Goal: Feedback & Contribution: Leave review/rating

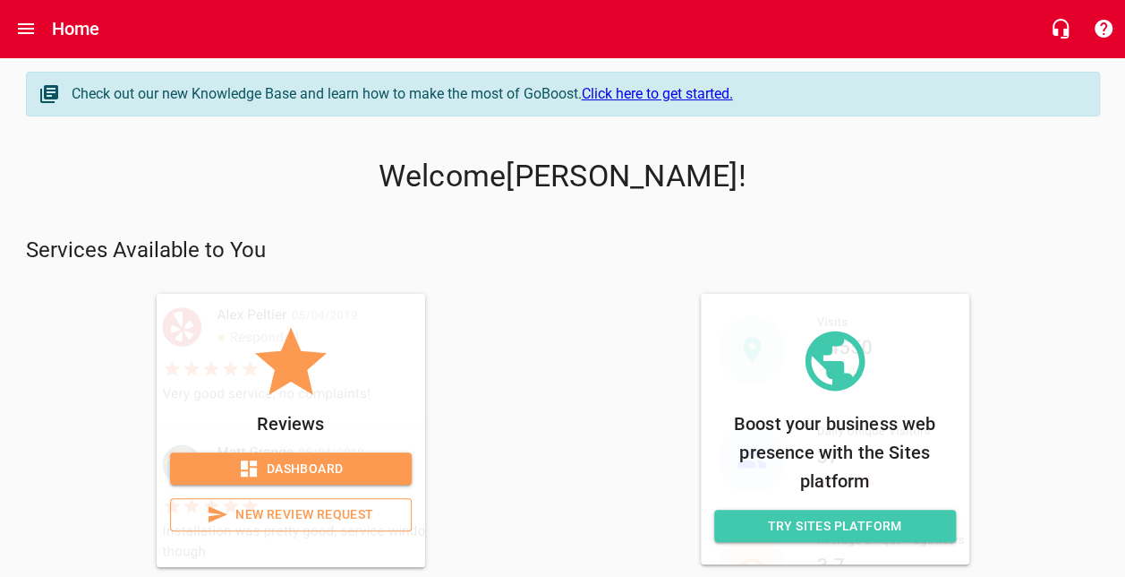
scroll to position [41, 0]
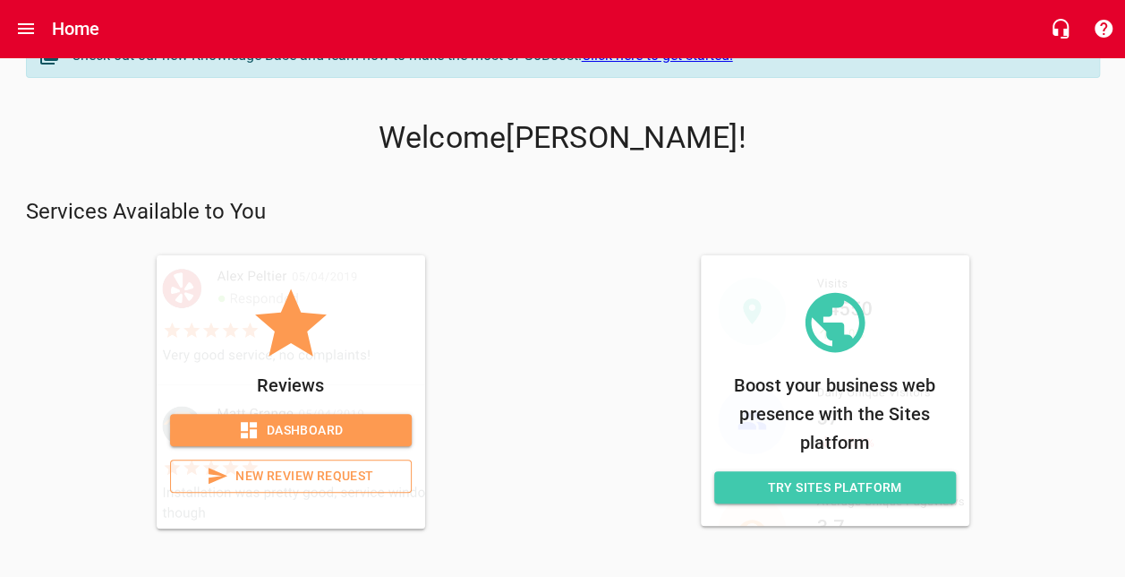
click at [337, 420] on span "Dashboard" at bounding box center [290, 430] width 213 height 22
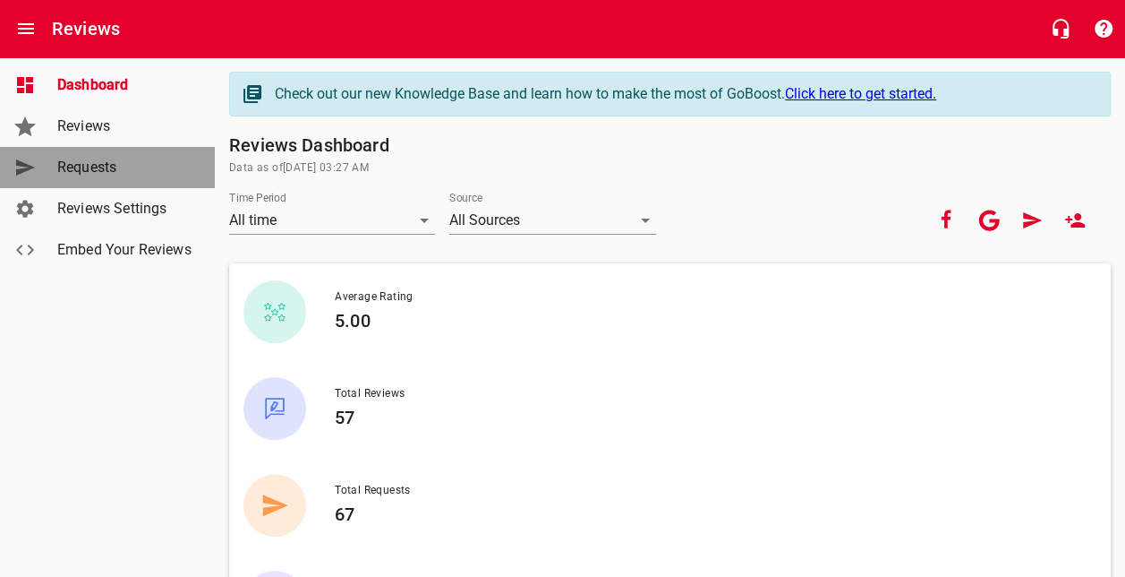
click at [97, 168] on span "Requests" at bounding box center [125, 167] width 136 height 21
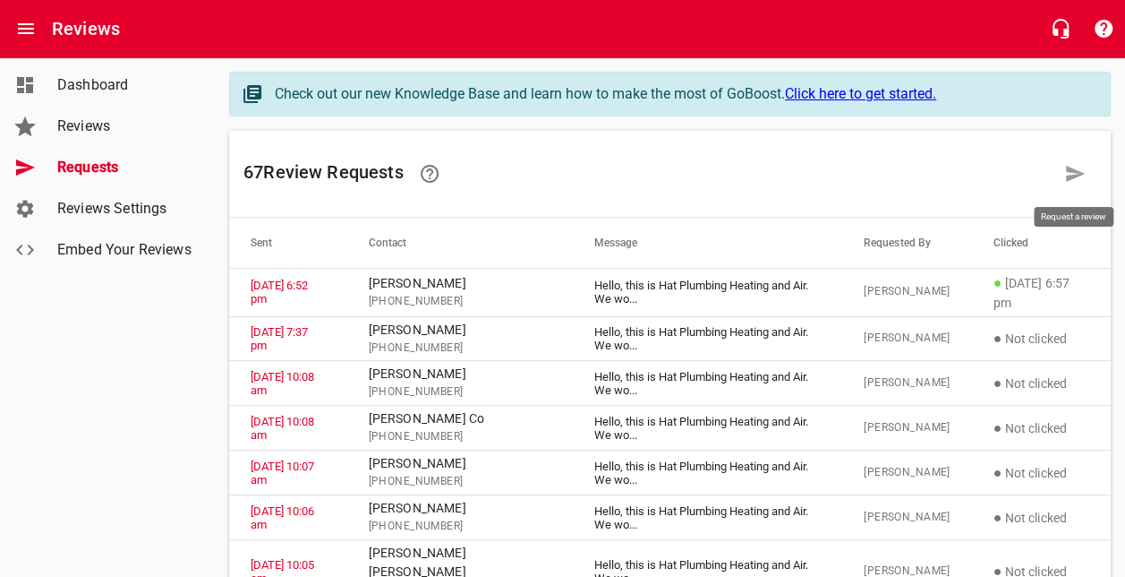
click at [1073, 175] on icon at bounding box center [1075, 174] width 19 height 16
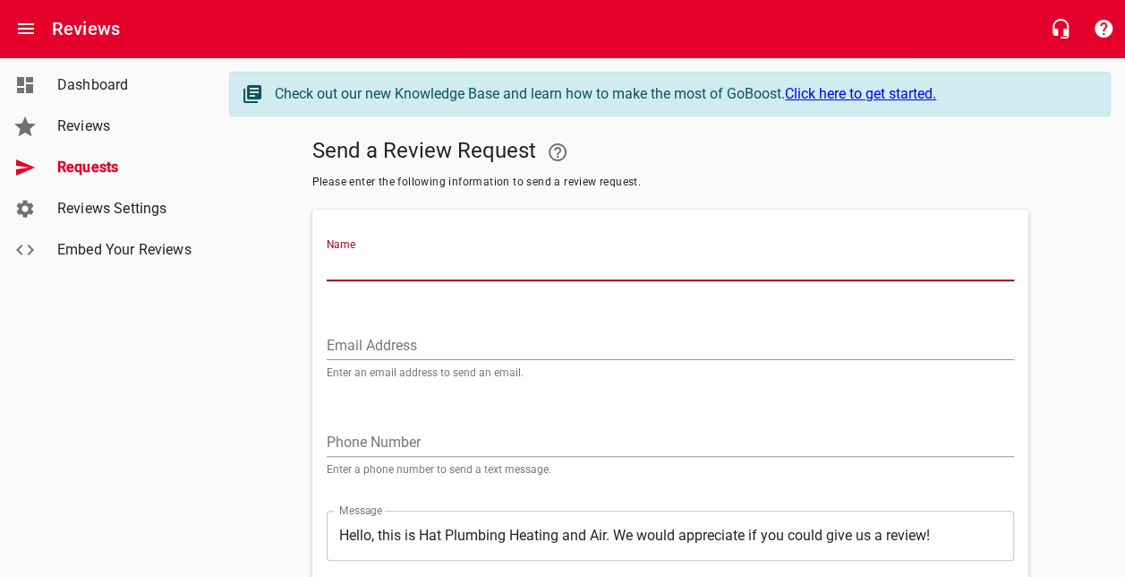
click at [616, 253] on input "Name" at bounding box center [671, 266] width 688 height 29
type input "P"
type input "[PERSON_NAME]"
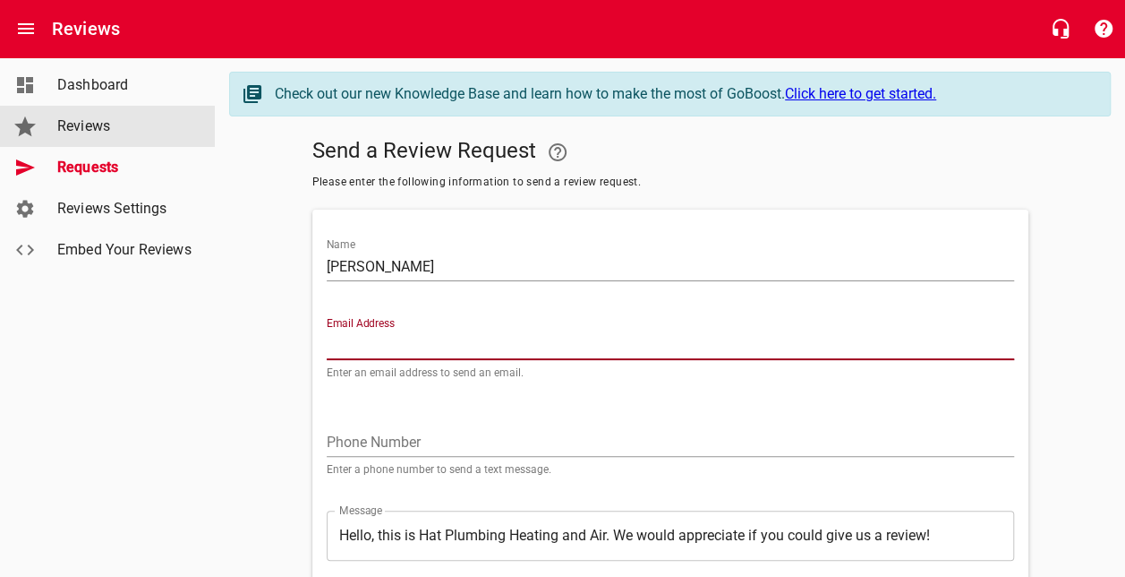
click at [88, 124] on span "Reviews" at bounding box center [125, 125] width 136 height 21
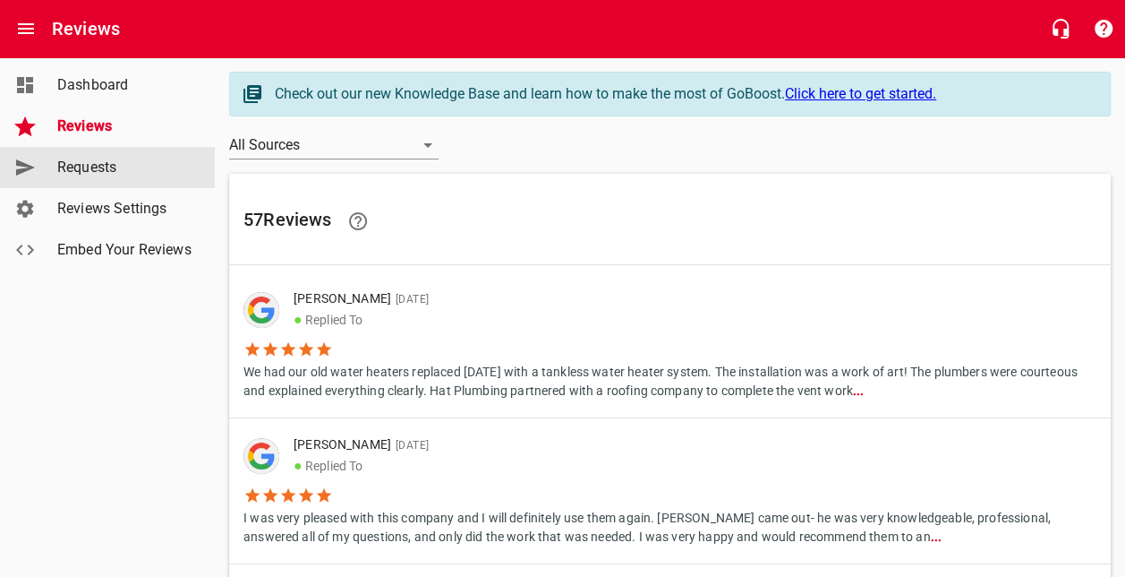
click at [97, 160] on span "Requests" at bounding box center [125, 167] width 136 height 21
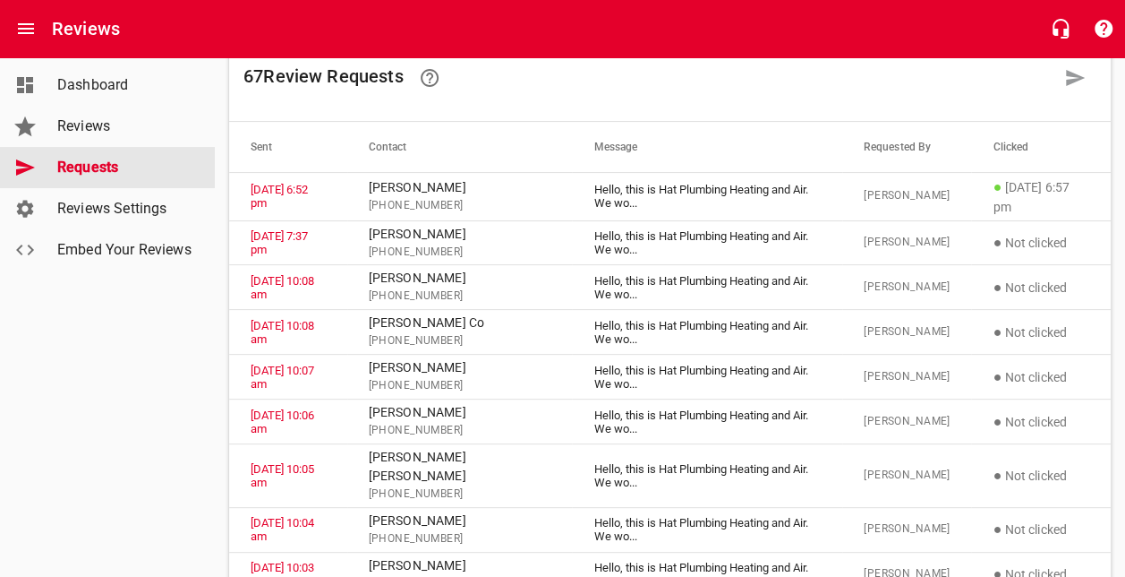
scroll to position [97, 0]
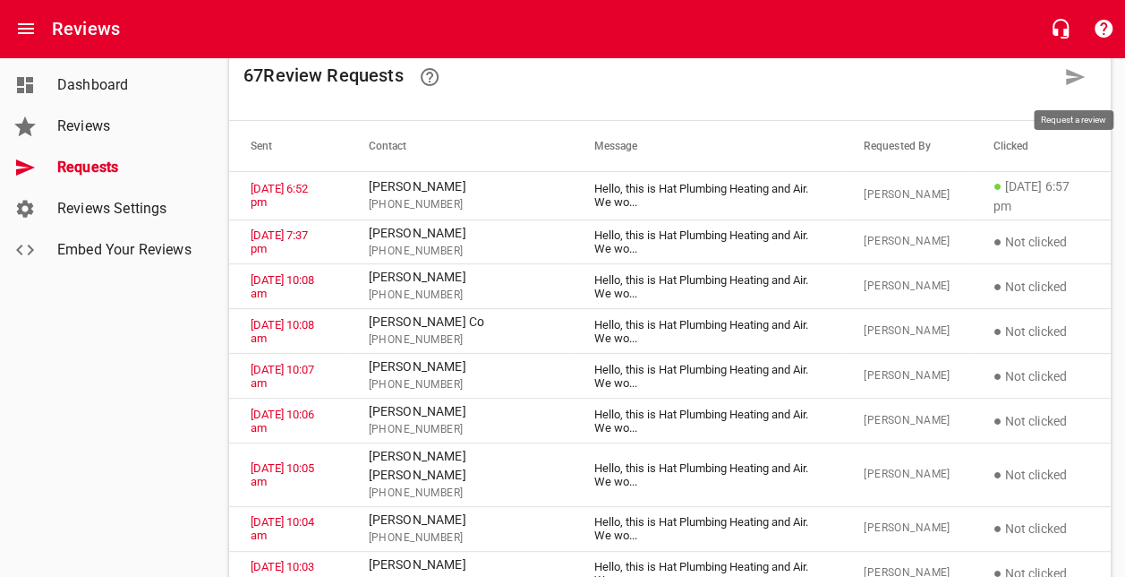
click at [1078, 82] on icon at bounding box center [1074, 76] width 21 height 21
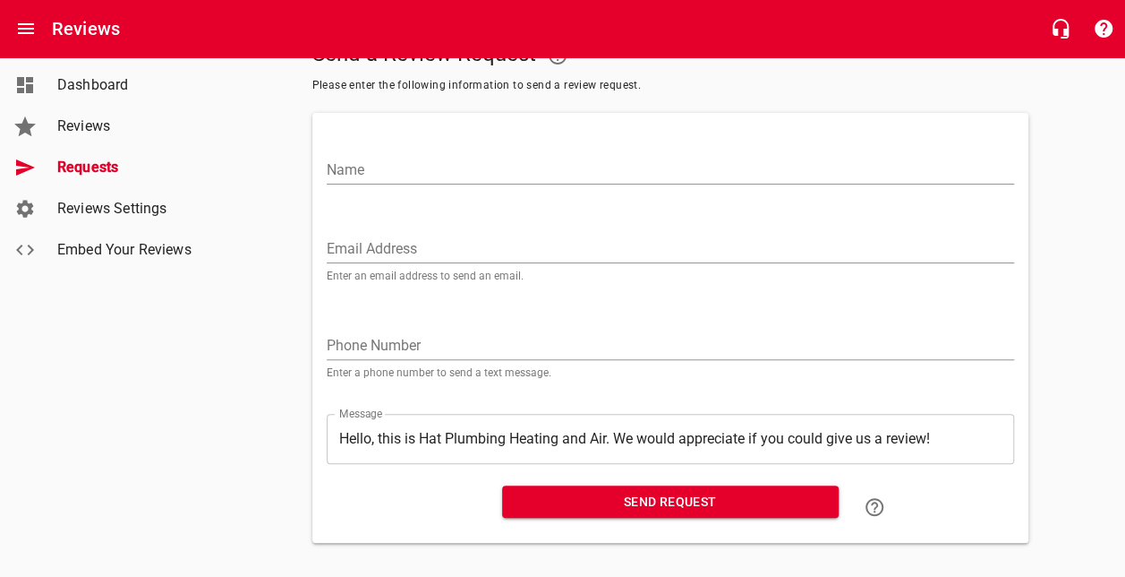
click at [560, 158] on input "Name" at bounding box center [671, 170] width 688 height 29
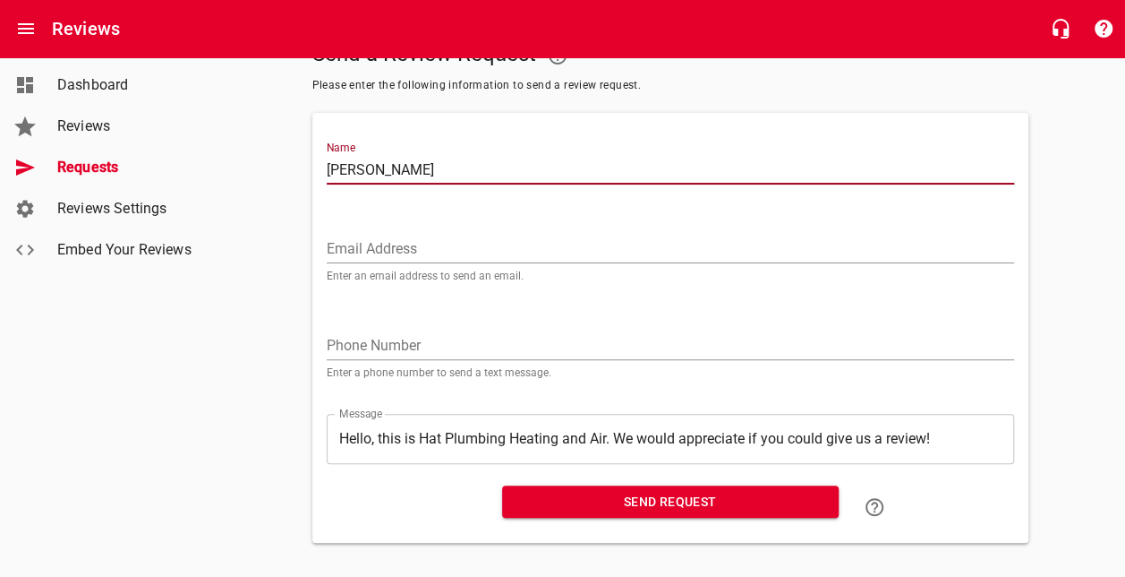
type input "[PERSON_NAME]"
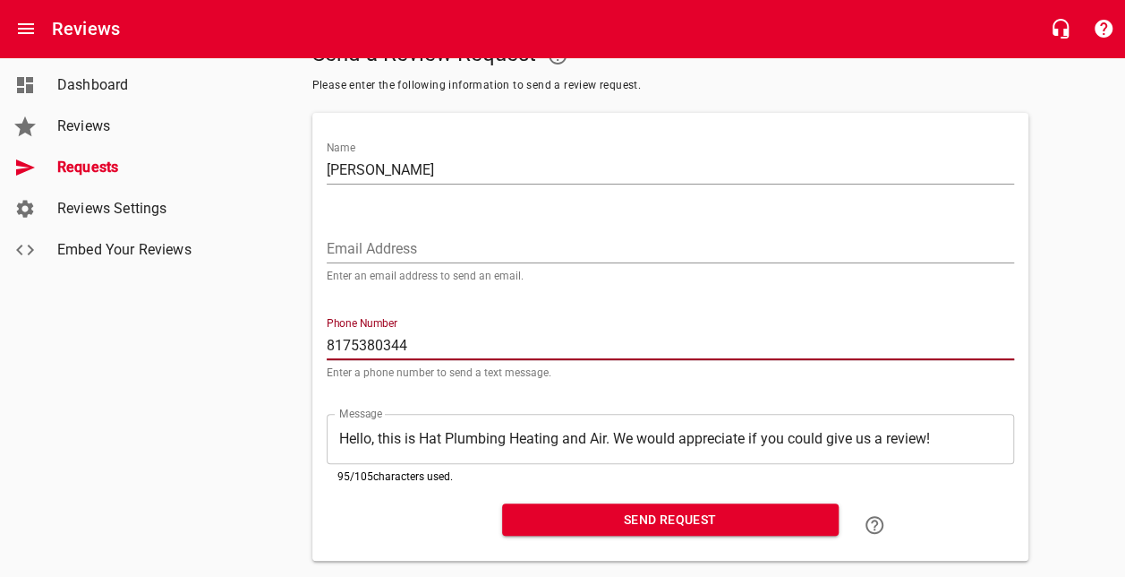
type input "8175380344"
click at [569, 508] on span "Send Request" at bounding box center [671, 519] width 308 height 22
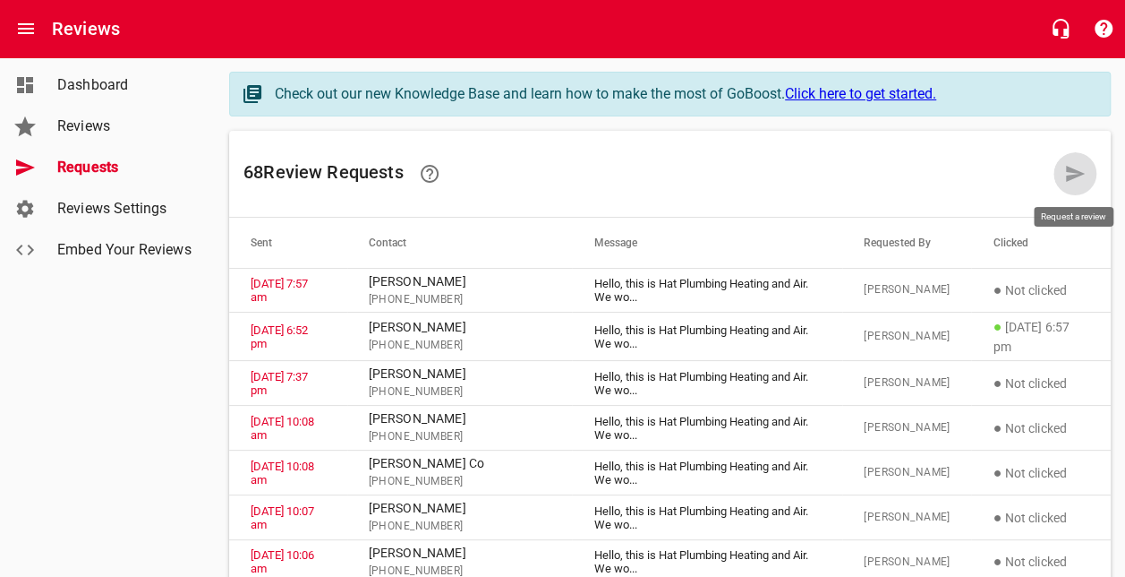
click at [1066, 166] on icon at bounding box center [1075, 174] width 19 height 16
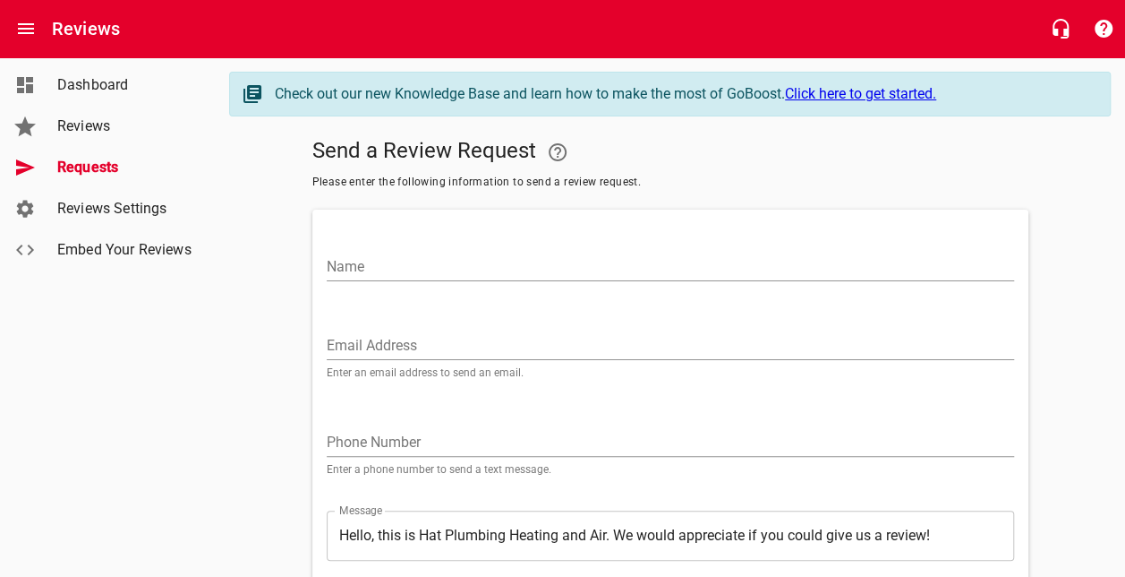
click at [716, 263] on input "Name" at bounding box center [671, 266] width 688 height 29
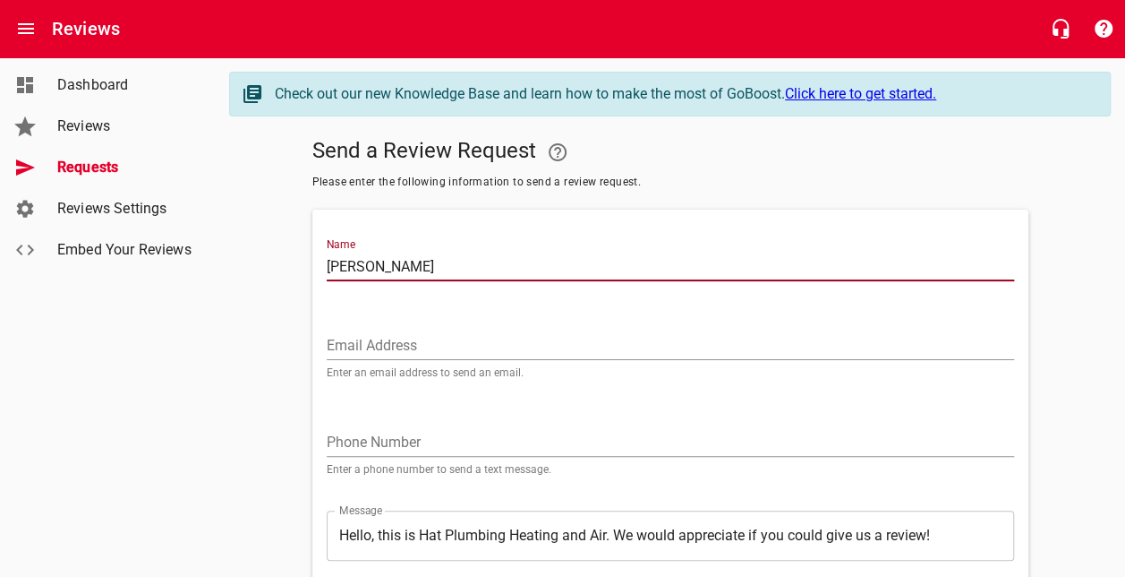
type input "[PERSON_NAME]"
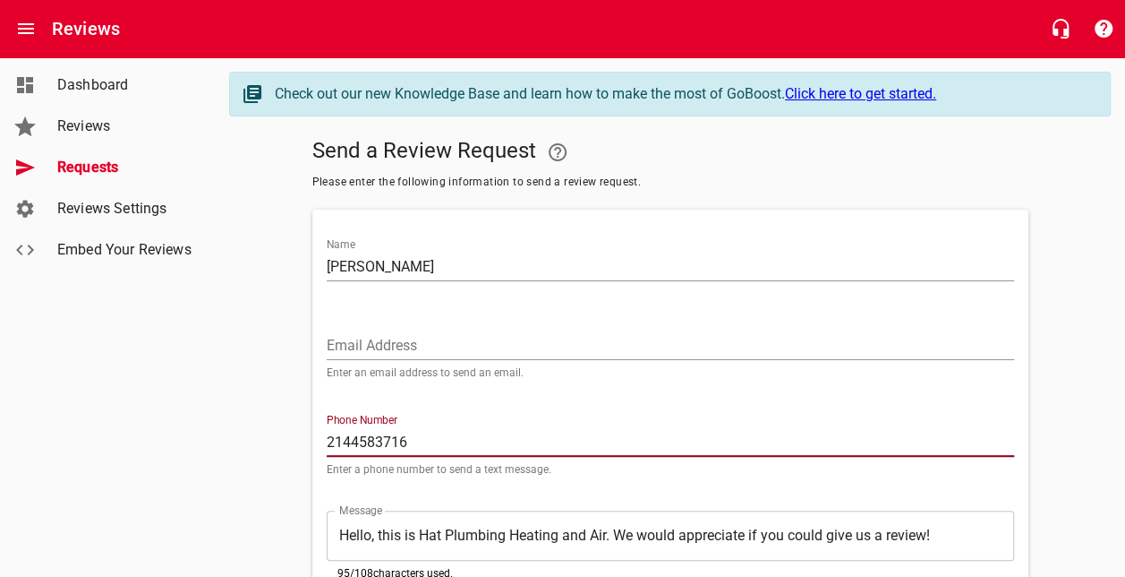
type input "2144583716"
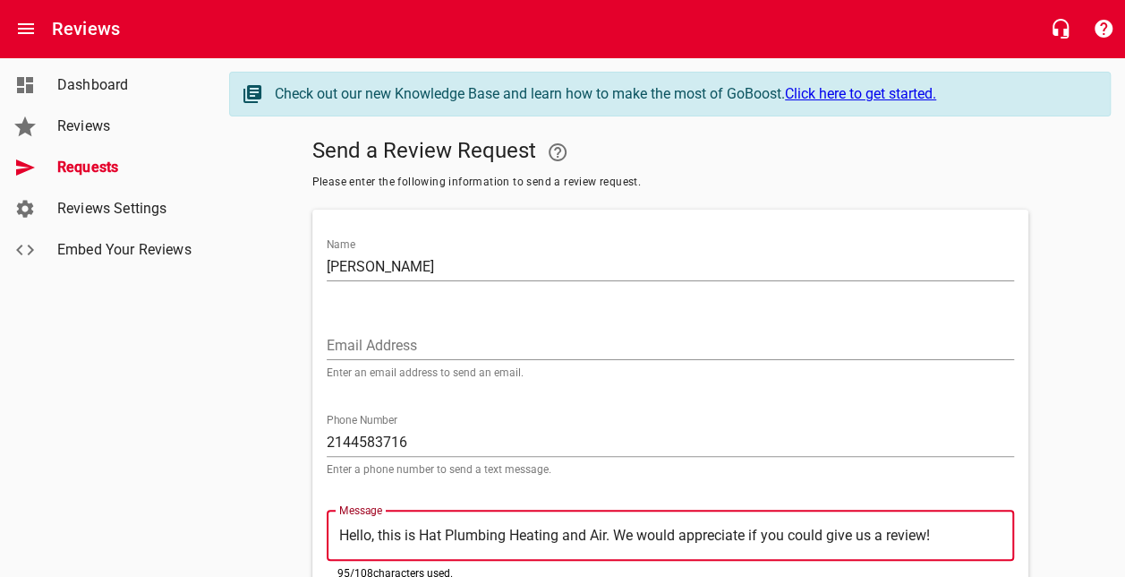
scroll to position [132, 0]
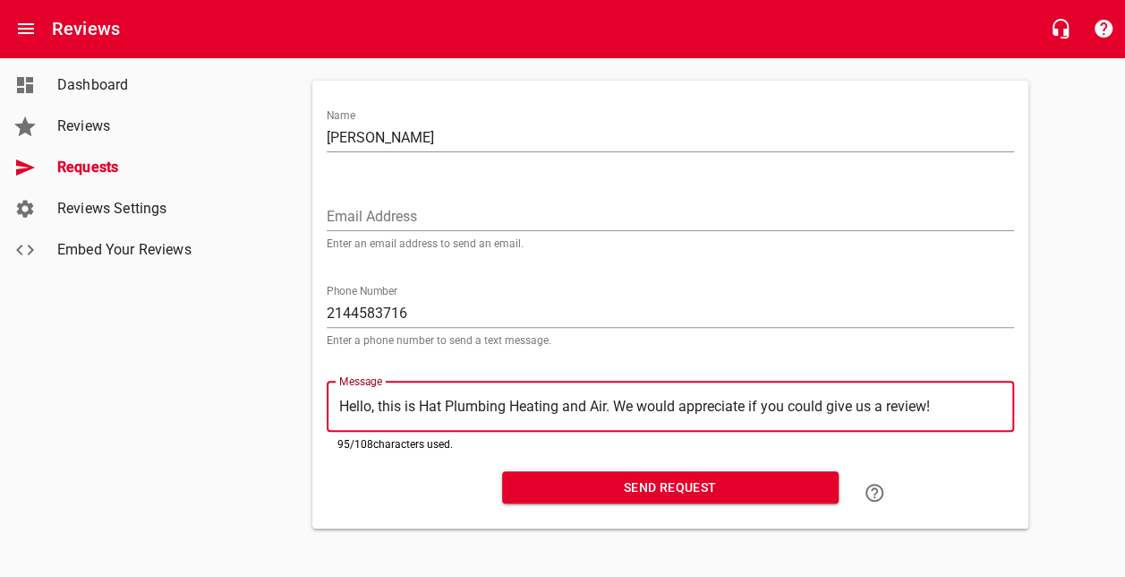
click at [615, 482] on span "Send Request" at bounding box center [671, 487] width 308 height 22
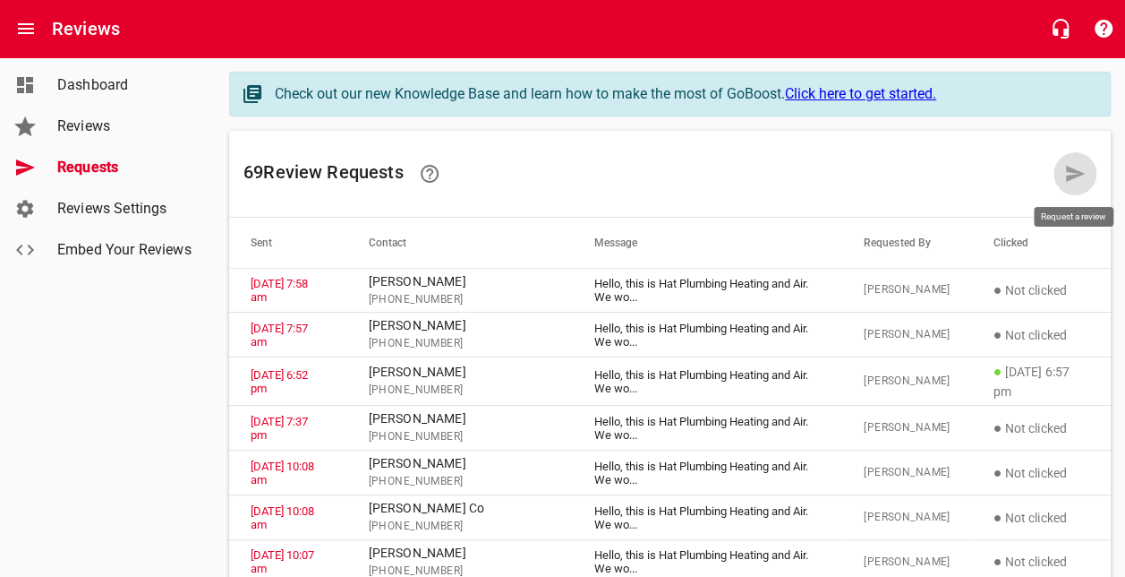
click at [1067, 174] on icon at bounding box center [1074, 173] width 21 height 21
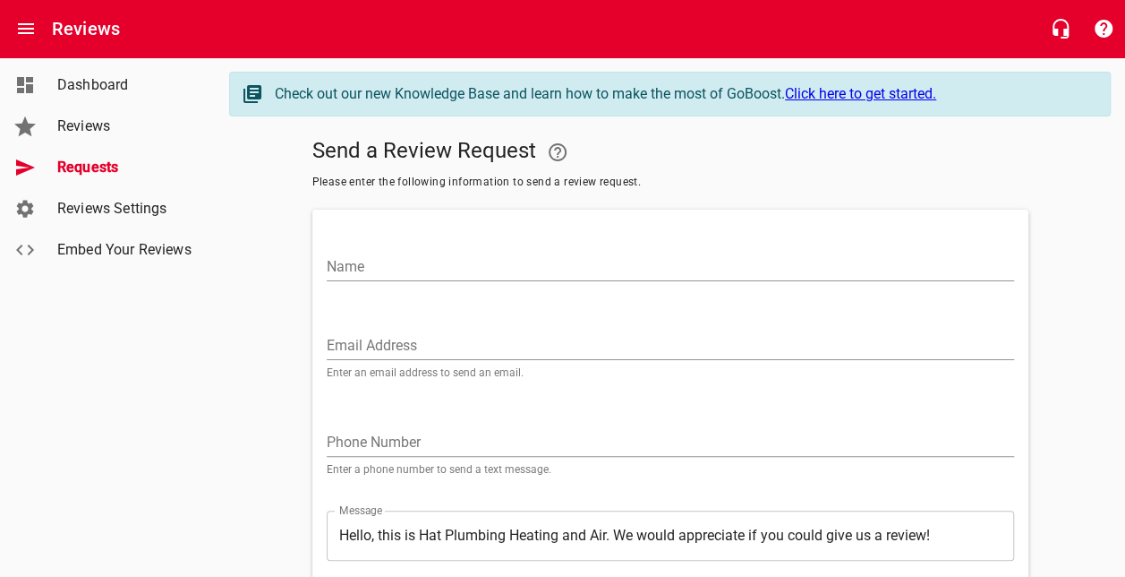
click at [652, 261] on input "Name" at bounding box center [671, 266] width 688 height 29
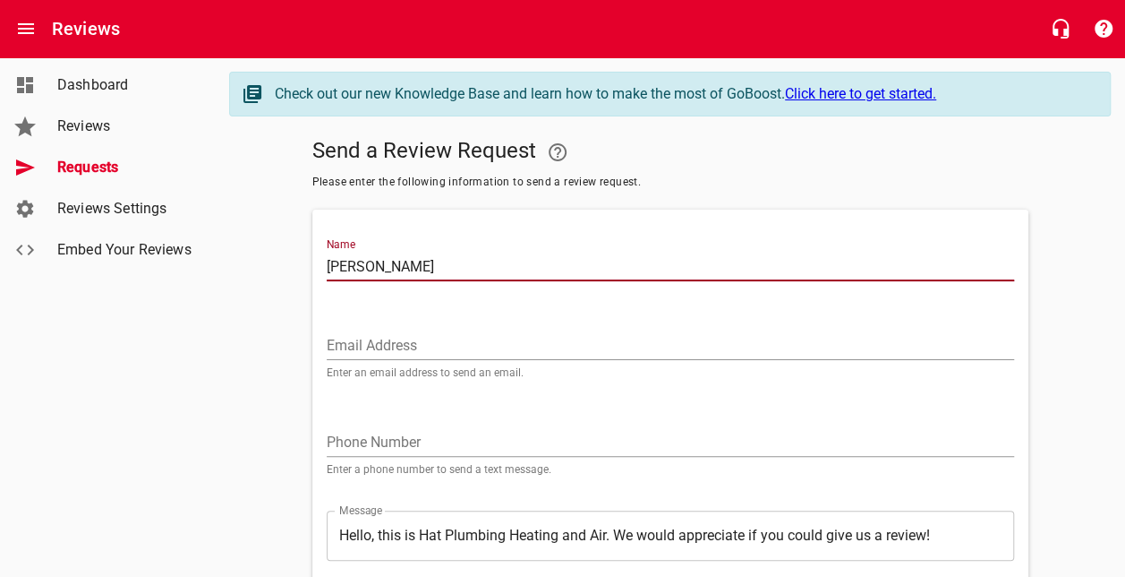
type input "[PERSON_NAME]"
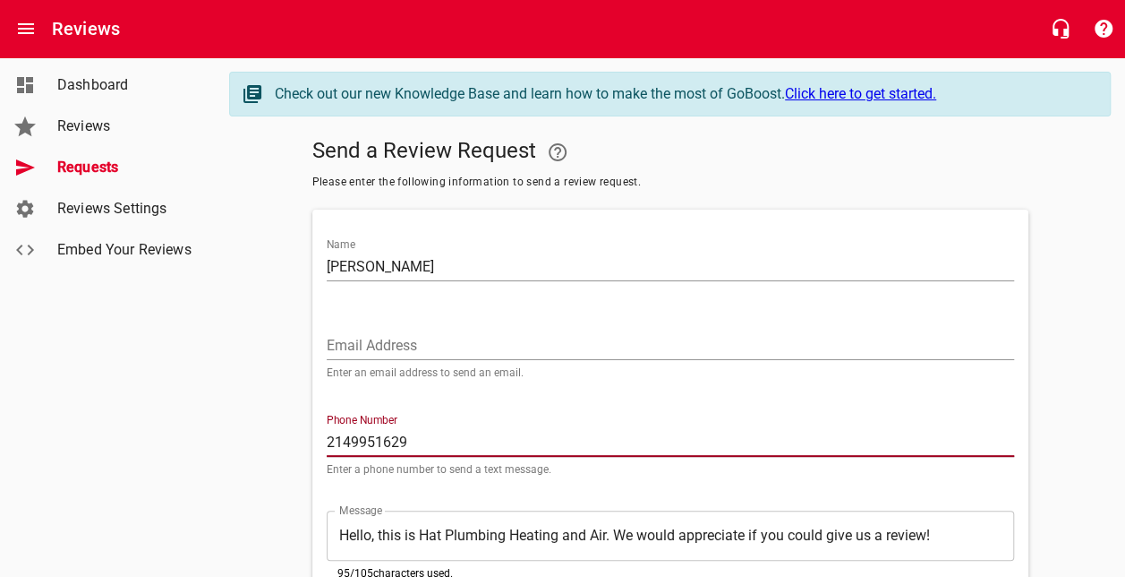
scroll to position [132, 0]
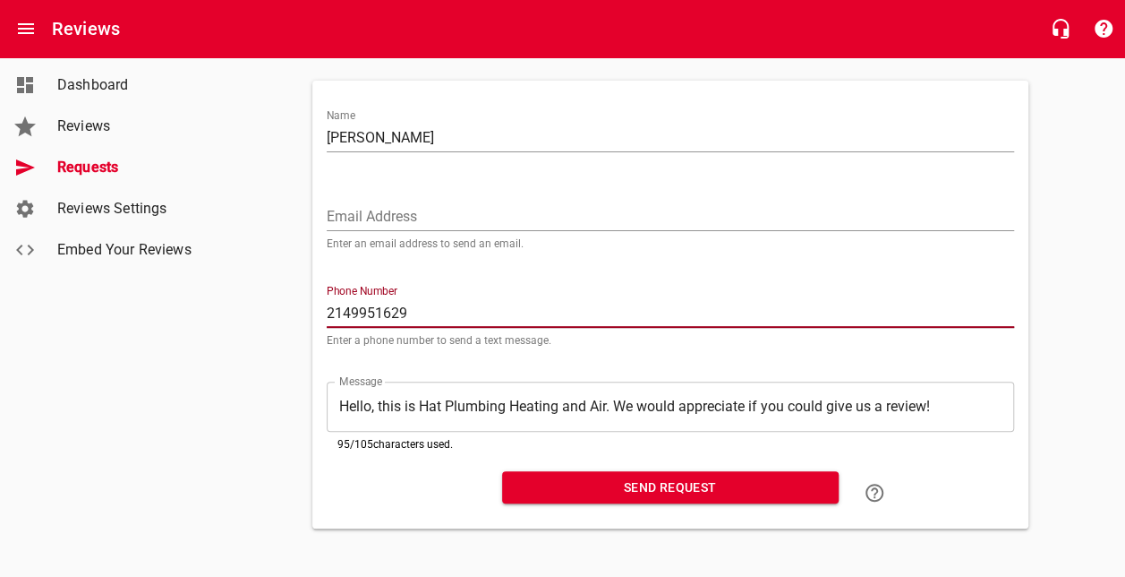
type input "2149951629"
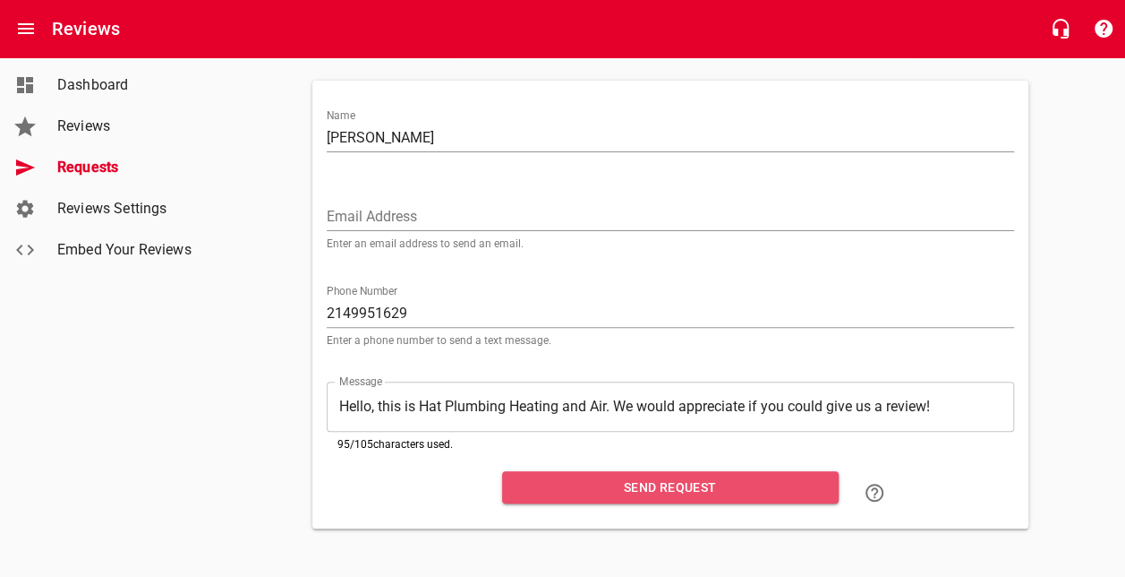
click at [736, 476] on span "Send Request" at bounding box center [671, 487] width 308 height 22
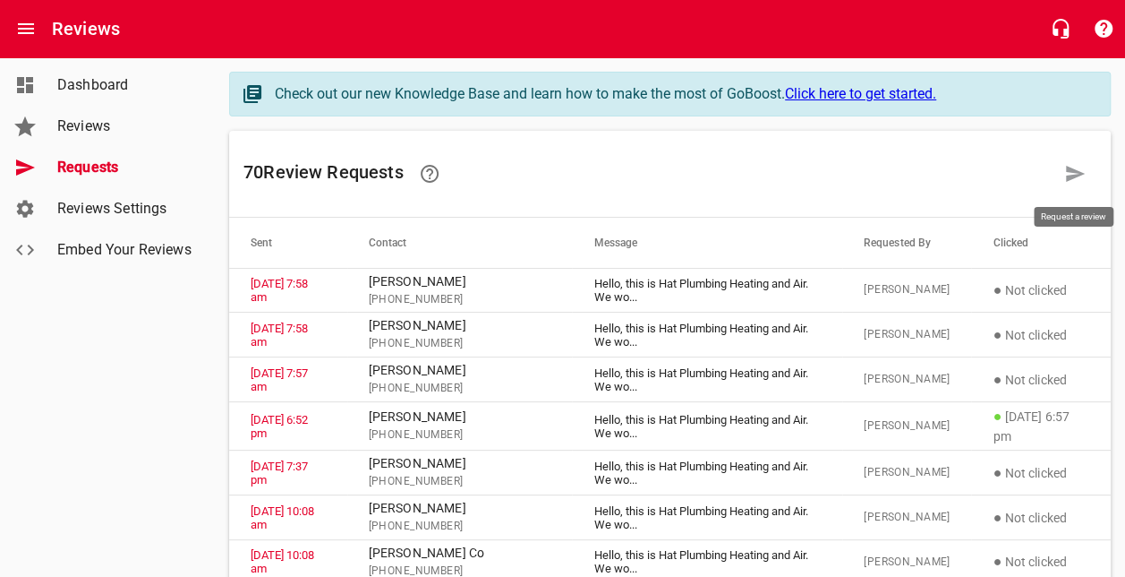
click at [1078, 168] on icon at bounding box center [1074, 173] width 21 height 21
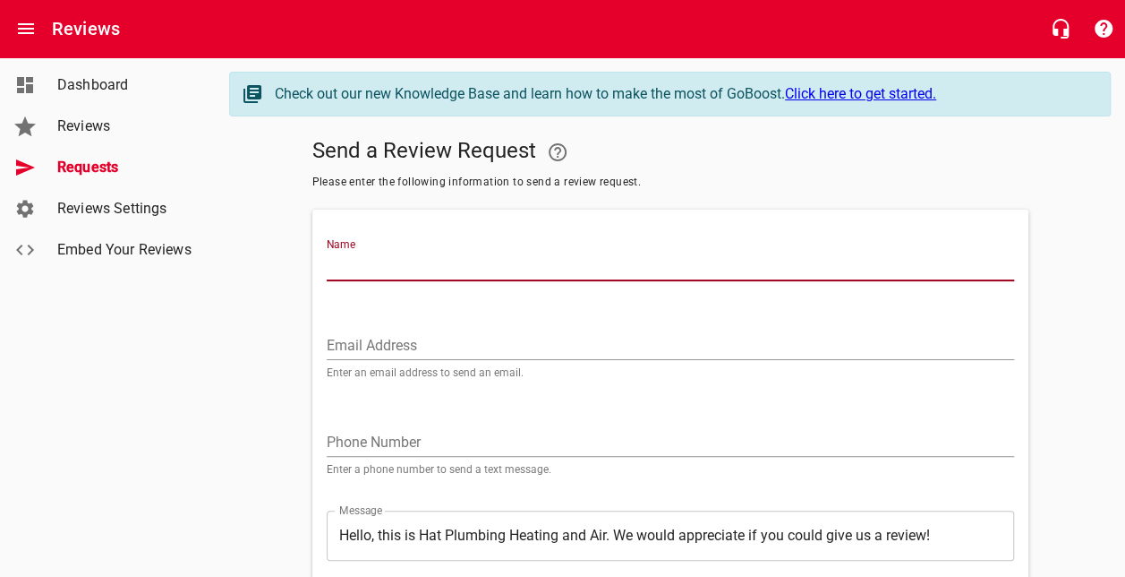
click at [776, 257] on input "Name" at bounding box center [671, 266] width 688 height 29
type input "[PERSON_NAME]"
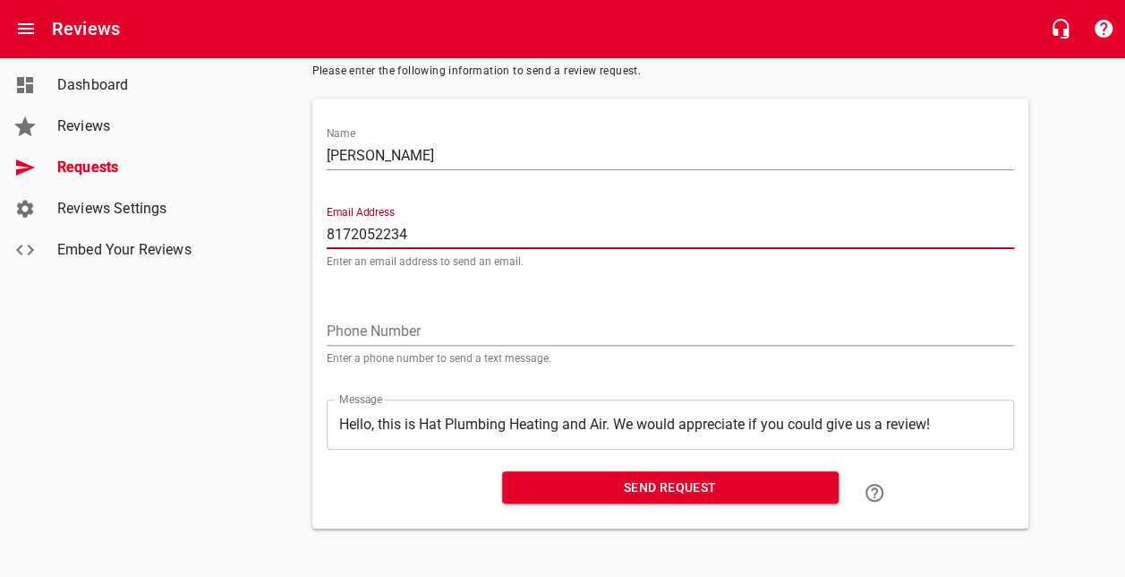
scroll to position [111, 0]
drag, startPoint x: 424, startPoint y: 235, endPoint x: 290, endPoint y: 235, distance: 134.3
click at [290, 235] on div "Send a Review Request Please enter the following information to send a review r…" at bounding box center [670, 274] width 882 height 508
type input "8172052234"
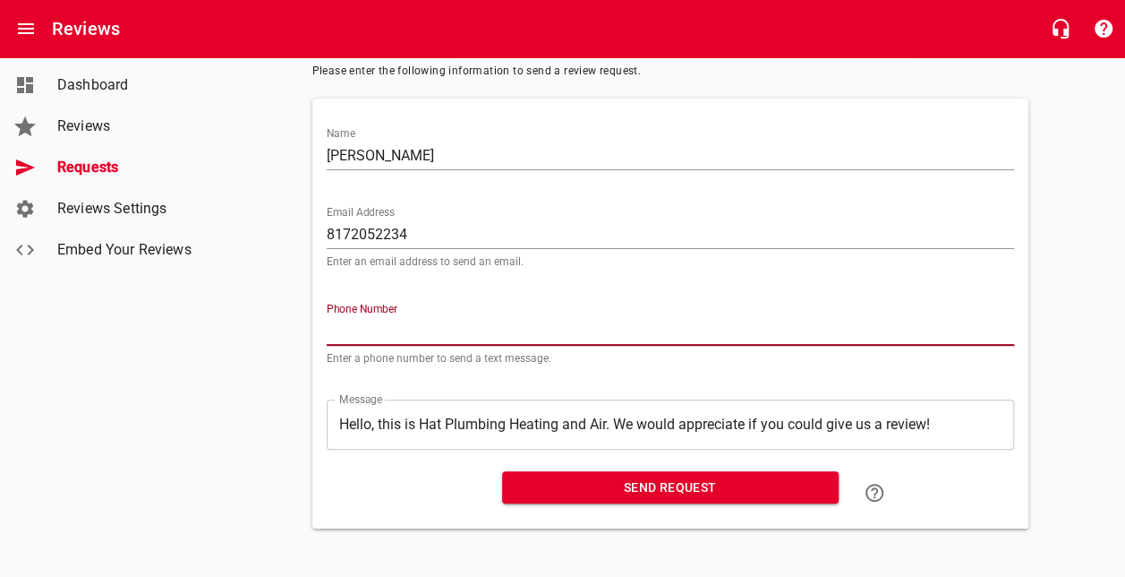
click at [405, 338] on input "tel" at bounding box center [671, 331] width 688 height 29
paste input "8172052234"
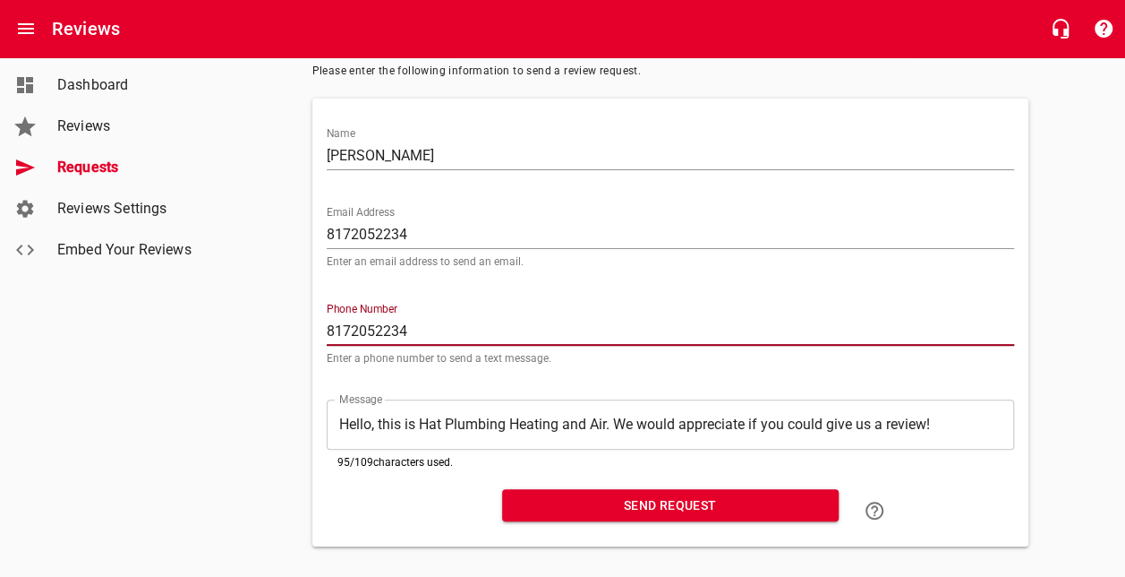
type input "8172052234"
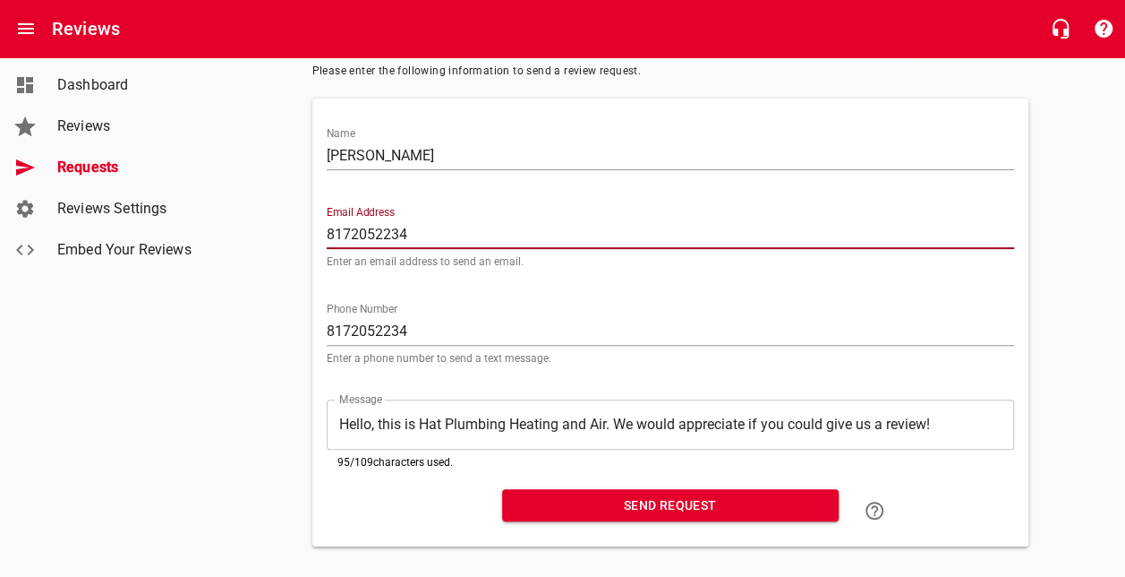
drag, startPoint x: 434, startPoint y: 235, endPoint x: 170, endPoint y: 235, distance: 264.1
click at [170, 235] on div "Dashboard Reviews Requests Reviews Settings Embed Your Reviews Check out our ne…" at bounding box center [562, 253] width 1125 height 614
click at [665, 508] on span "Send Request" at bounding box center [671, 505] width 308 height 22
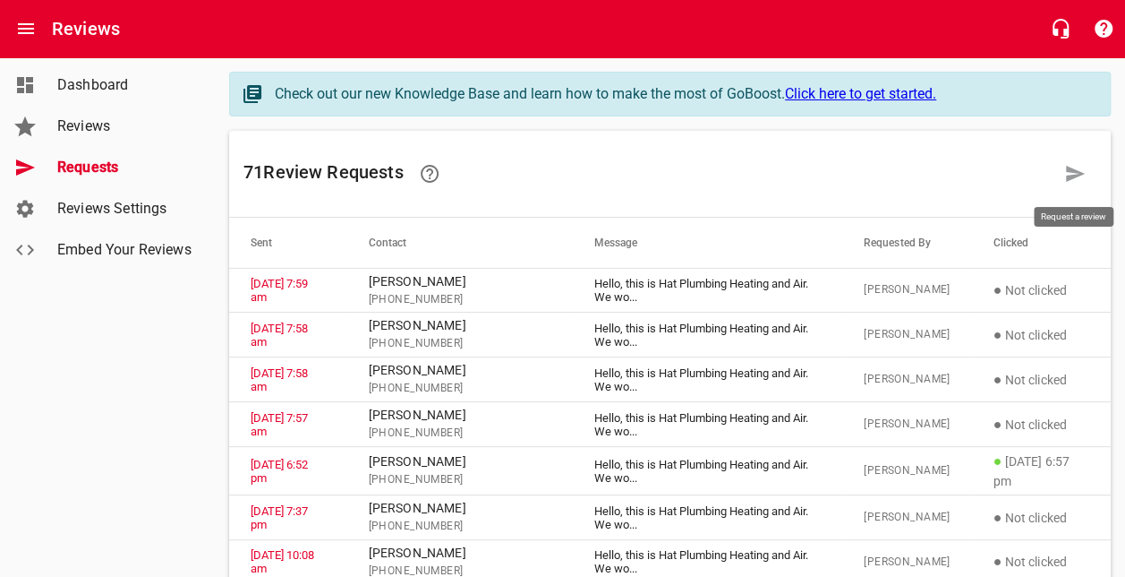
click at [1081, 178] on icon at bounding box center [1074, 173] width 21 height 21
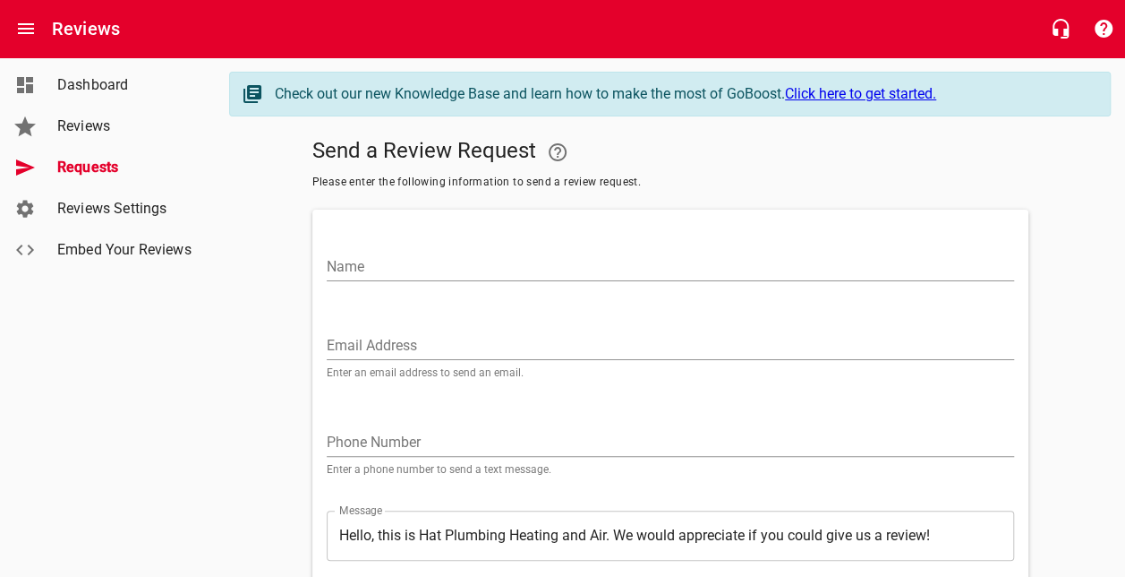
click at [658, 482] on div "Phone Number Enter a phone number to send a text message." at bounding box center [671, 440] width 702 height 97
click at [621, 262] on input "Name" at bounding box center [671, 266] width 688 height 29
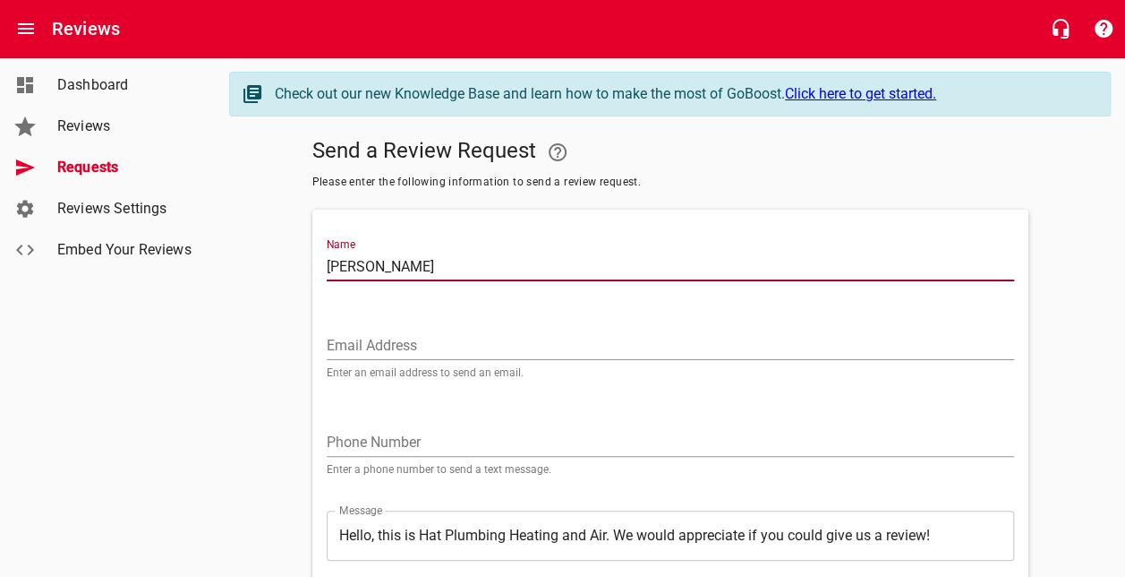
type input "[PERSON_NAME]"
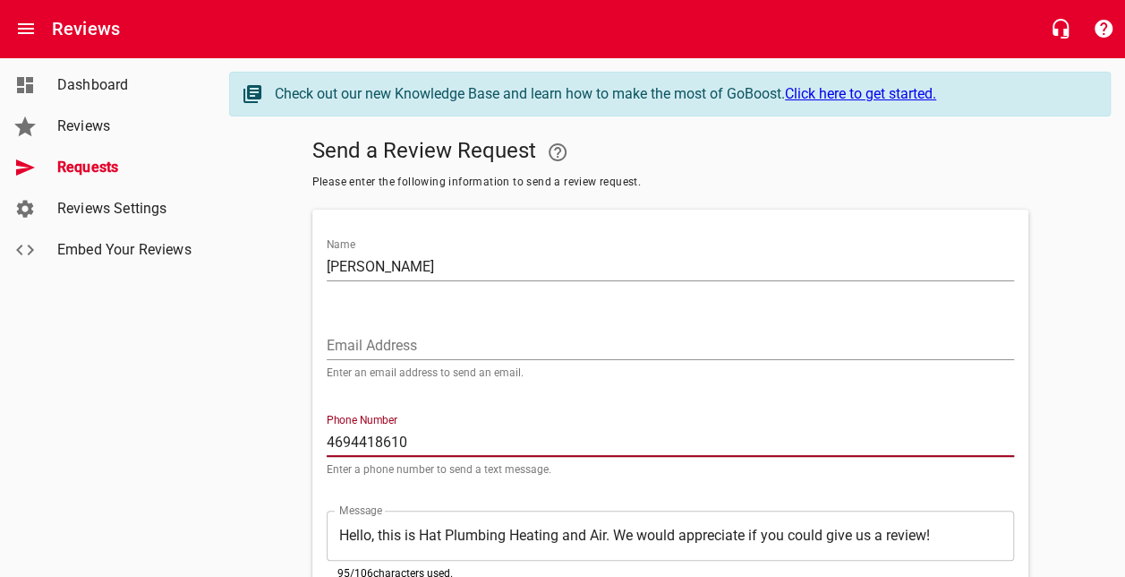
type input "4694418610"
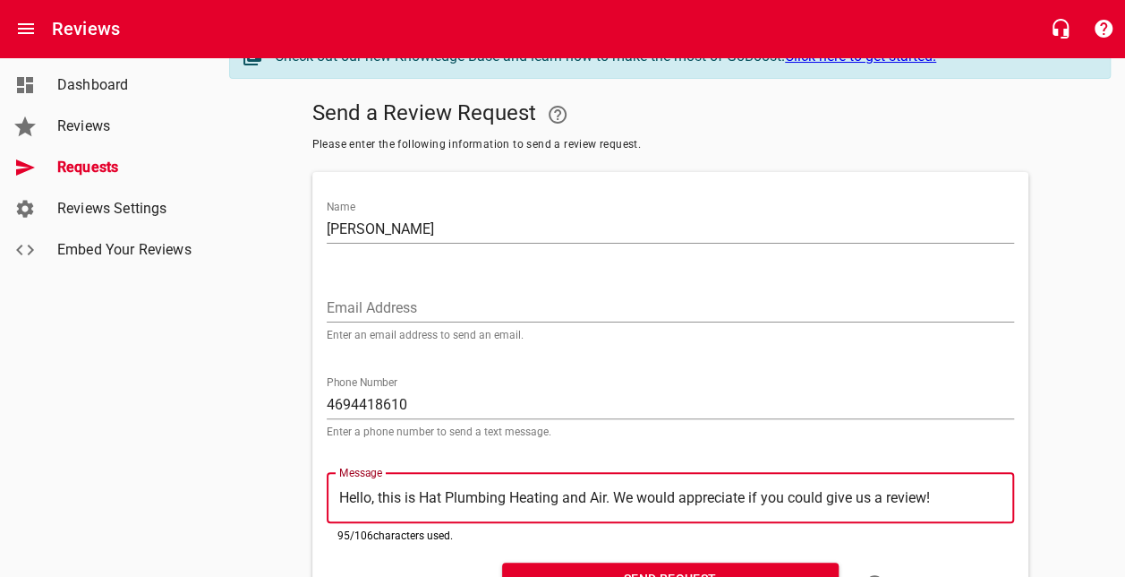
scroll to position [132, 0]
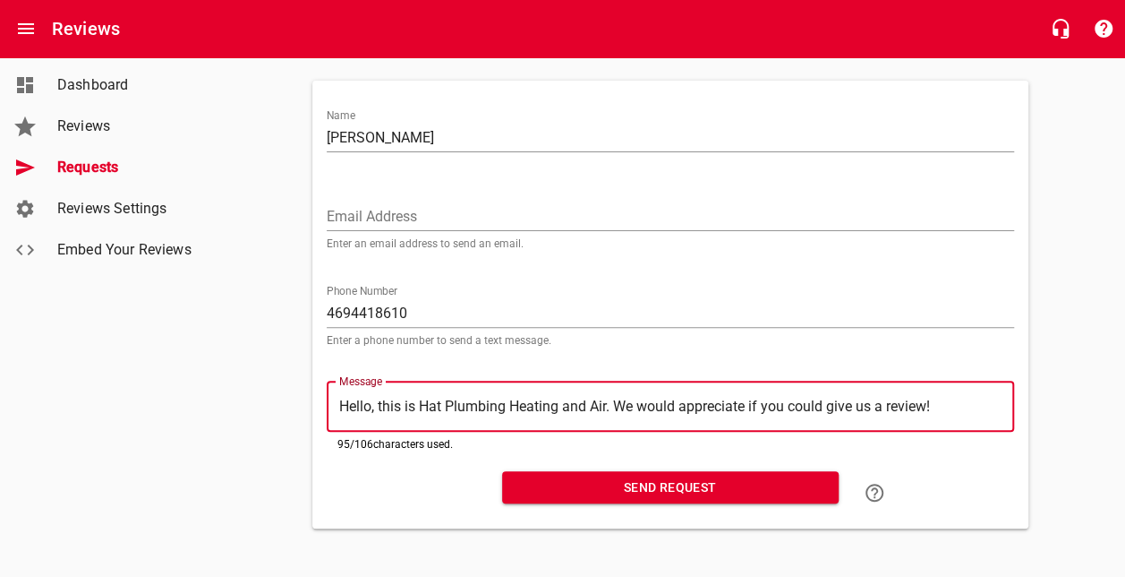
click at [726, 478] on span "Send Request" at bounding box center [671, 487] width 308 height 22
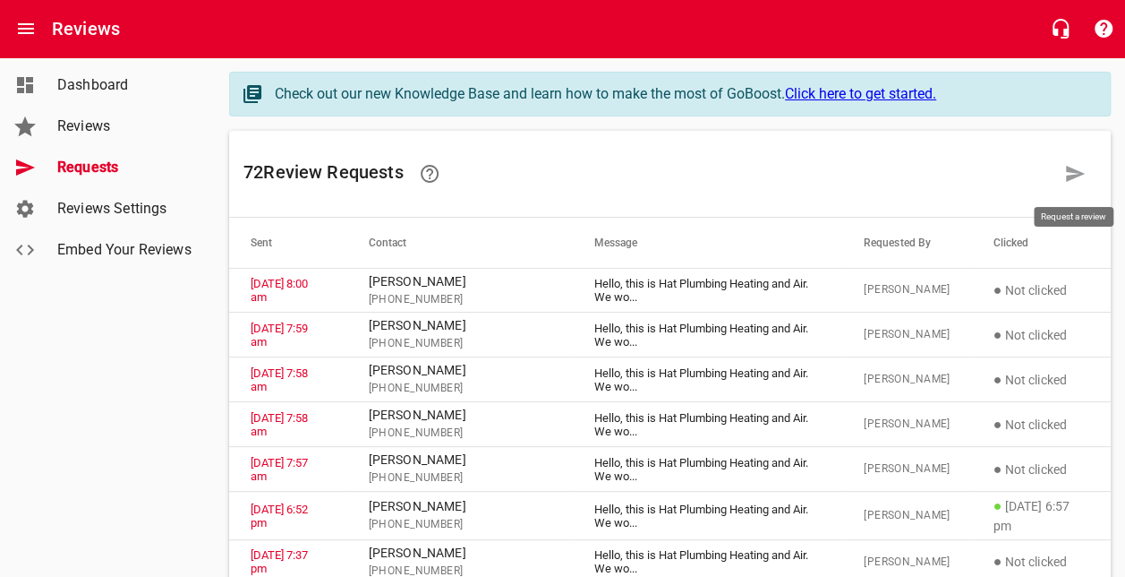
click at [1065, 171] on icon at bounding box center [1074, 173] width 21 height 21
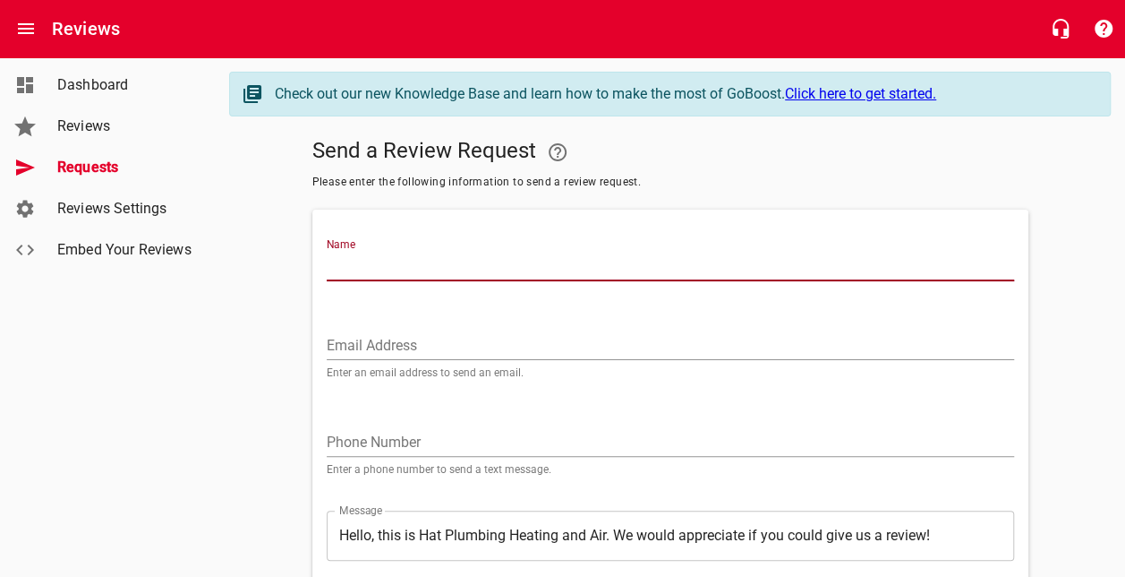
click at [692, 274] on input "Name" at bounding box center [671, 266] width 688 height 29
type input "Rob Voplek"
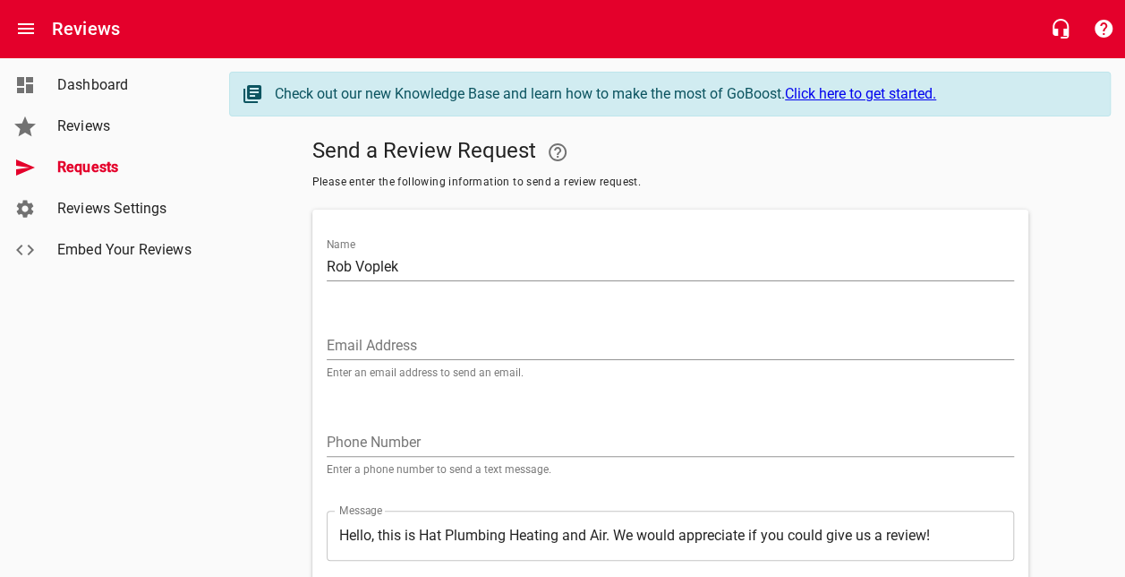
click at [580, 423] on div "Phone Number Enter a phone number to send a text message." at bounding box center [671, 444] width 688 height 61
click at [580, 443] on input "tel" at bounding box center [671, 442] width 688 height 29
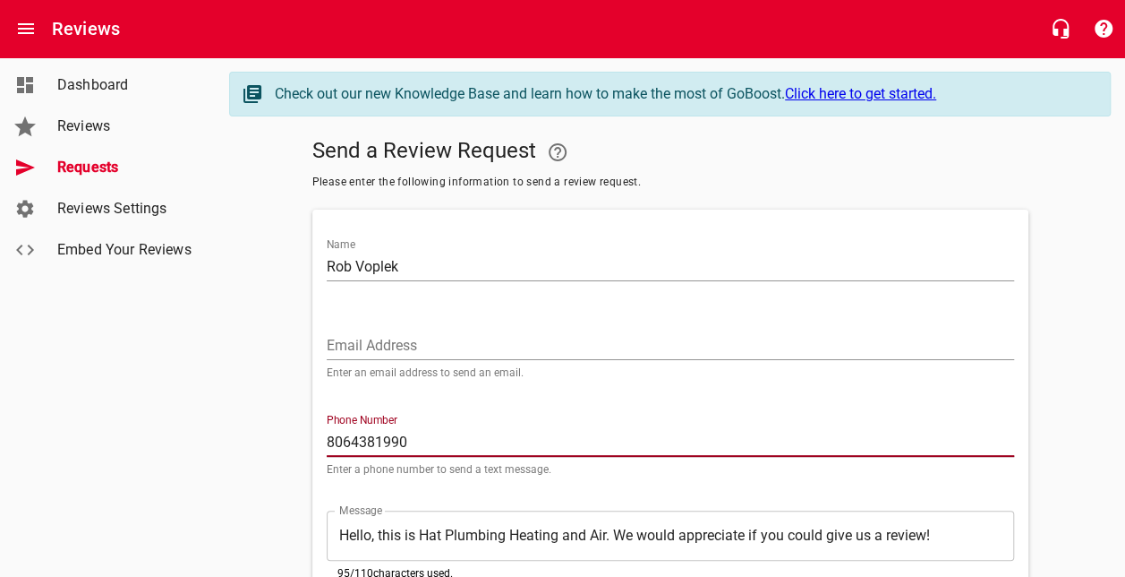
type input "8064381990"
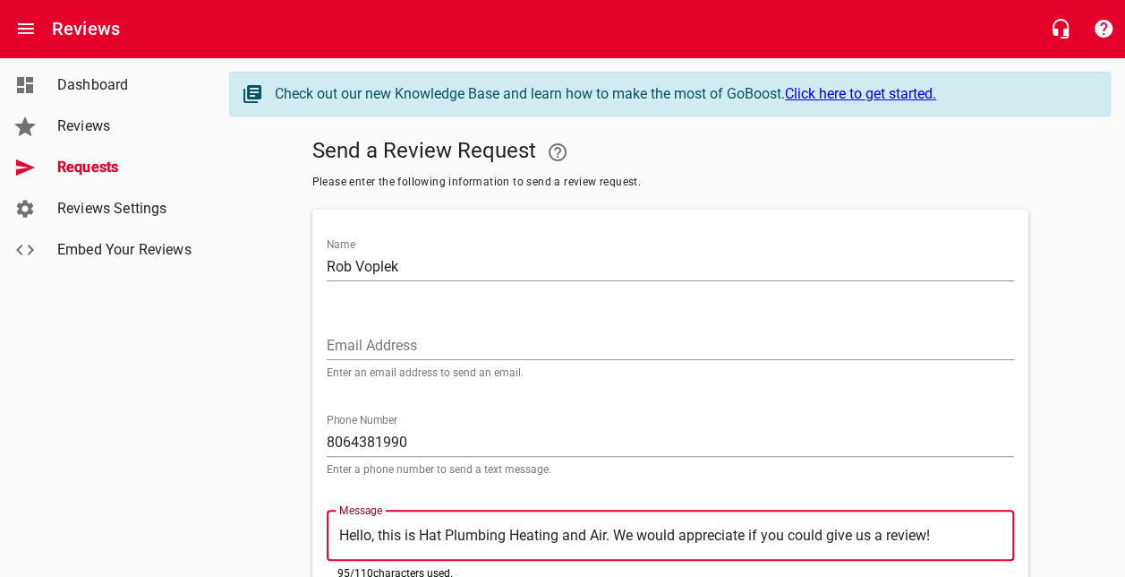
scroll to position [132, 0]
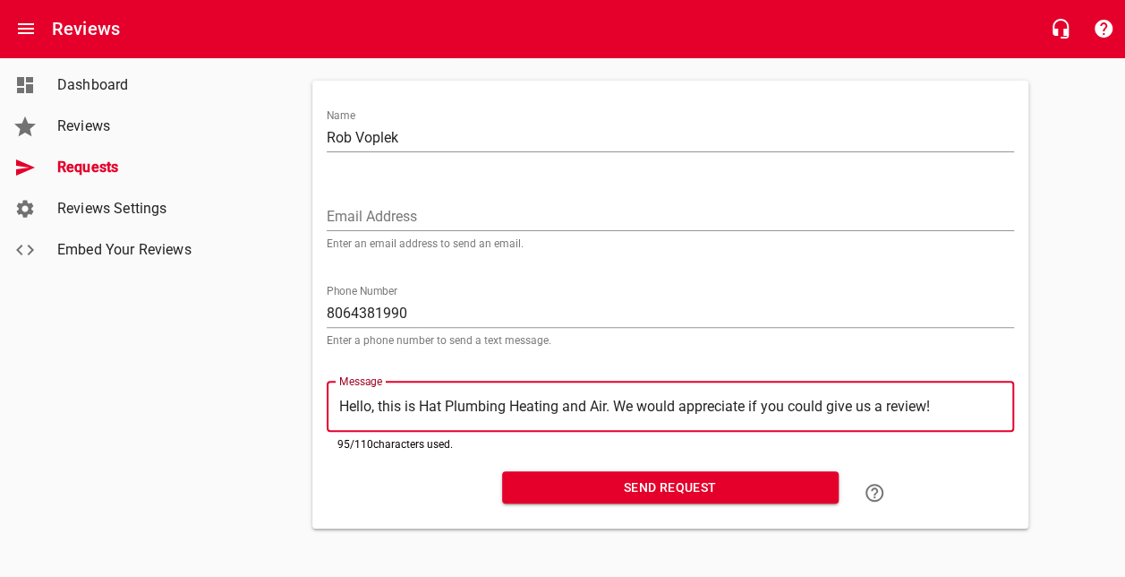
click at [647, 485] on span "Send Request" at bounding box center [671, 487] width 308 height 22
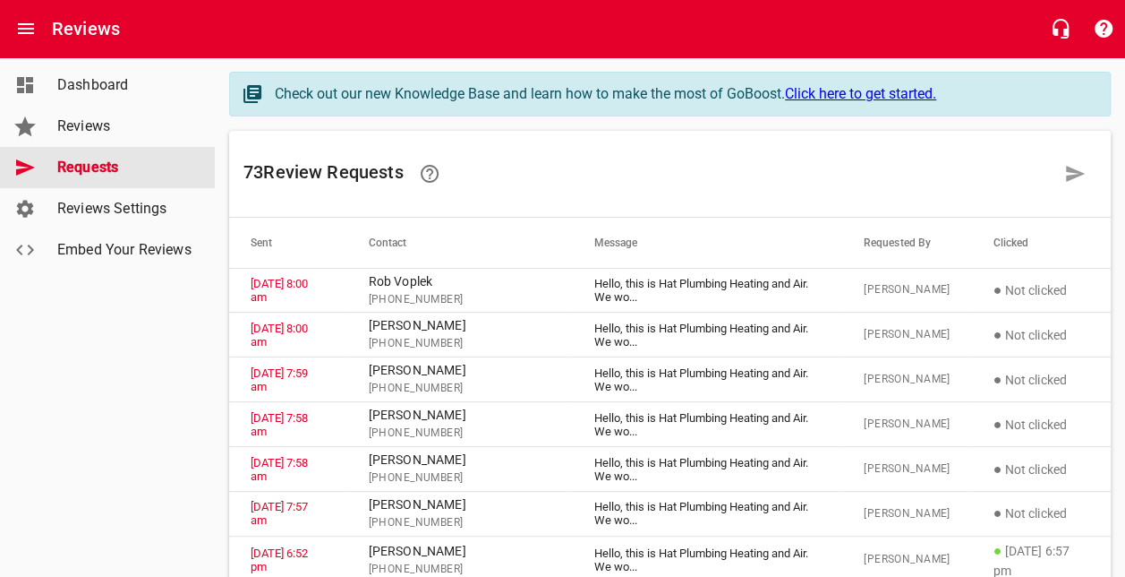
click at [82, 172] on span "Requests" at bounding box center [125, 167] width 136 height 21
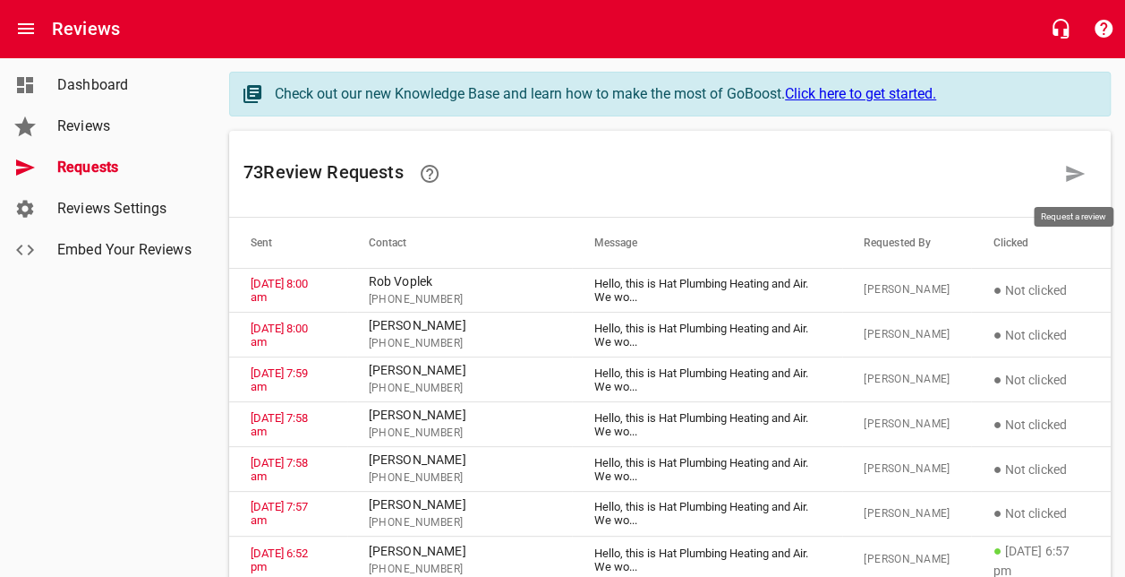
click at [1078, 168] on icon at bounding box center [1074, 173] width 21 height 21
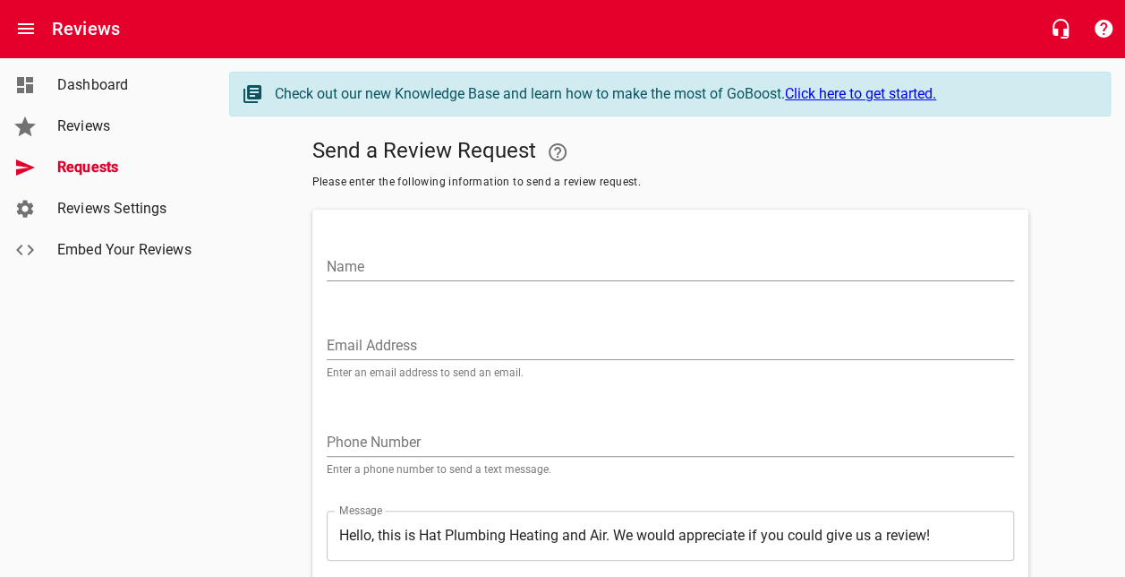
click at [585, 263] on input "Name" at bounding box center [671, 266] width 688 height 29
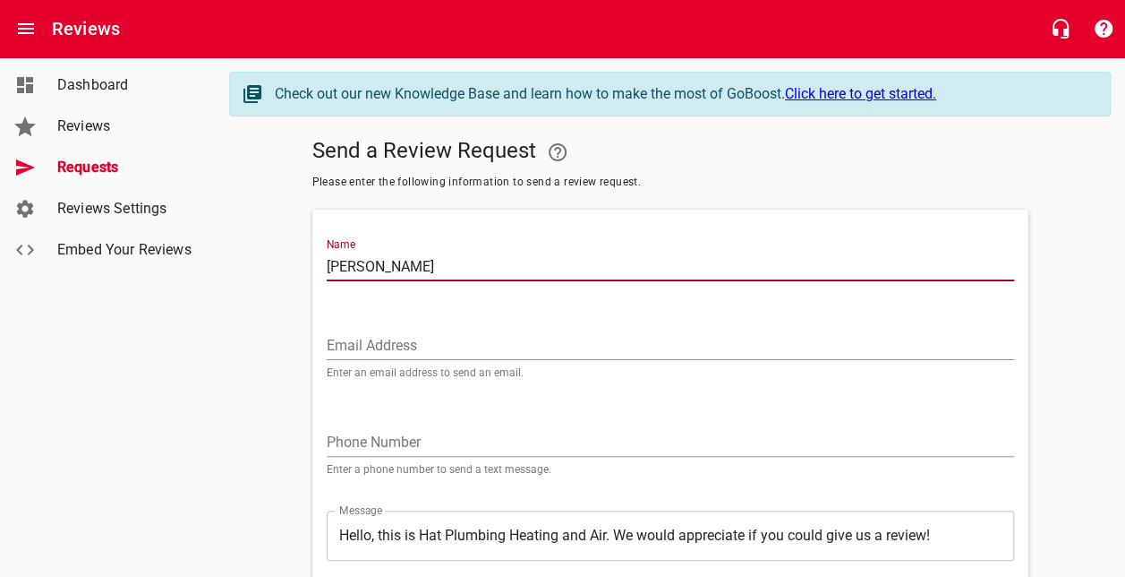
type input "[PERSON_NAME]"
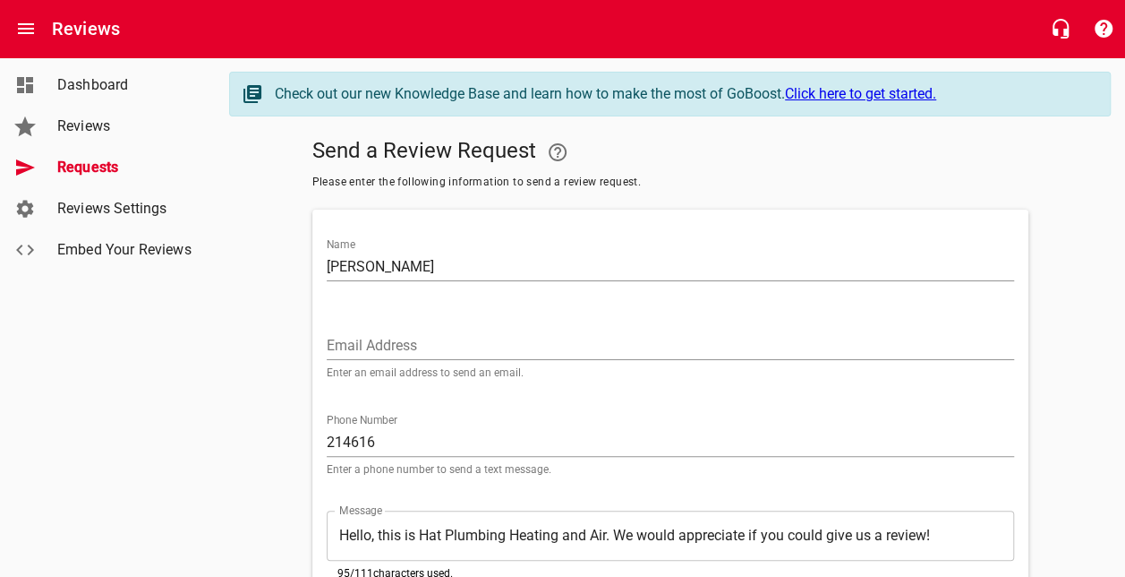
click at [878, 439] on input "214616" at bounding box center [671, 442] width 688 height 29
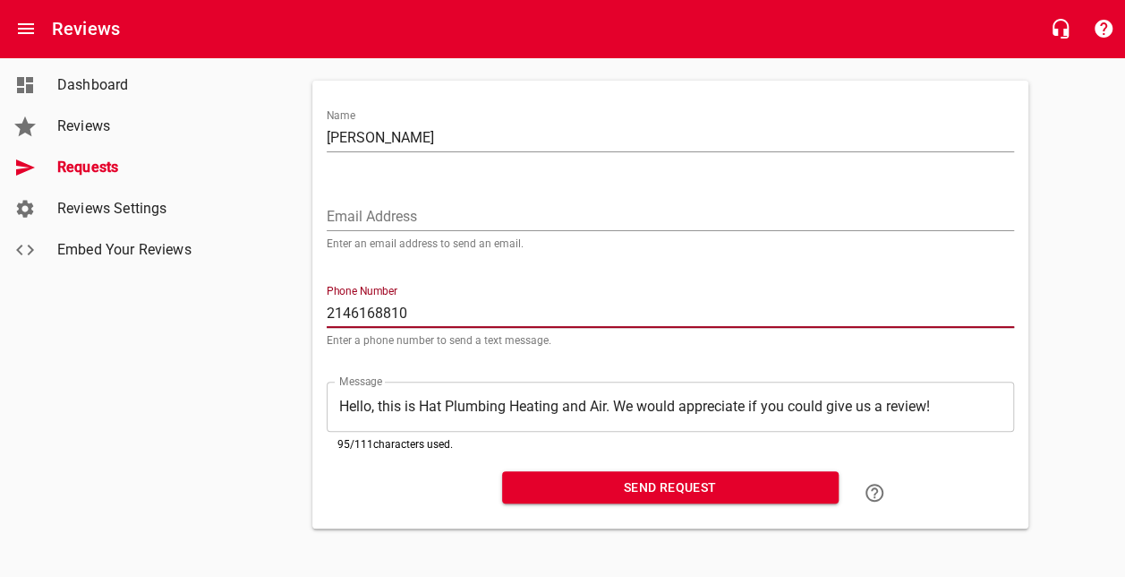
type input "2146168810"
click at [709, 487] on span "Send Request" at bounding box center [671, 487] width 308 height 22
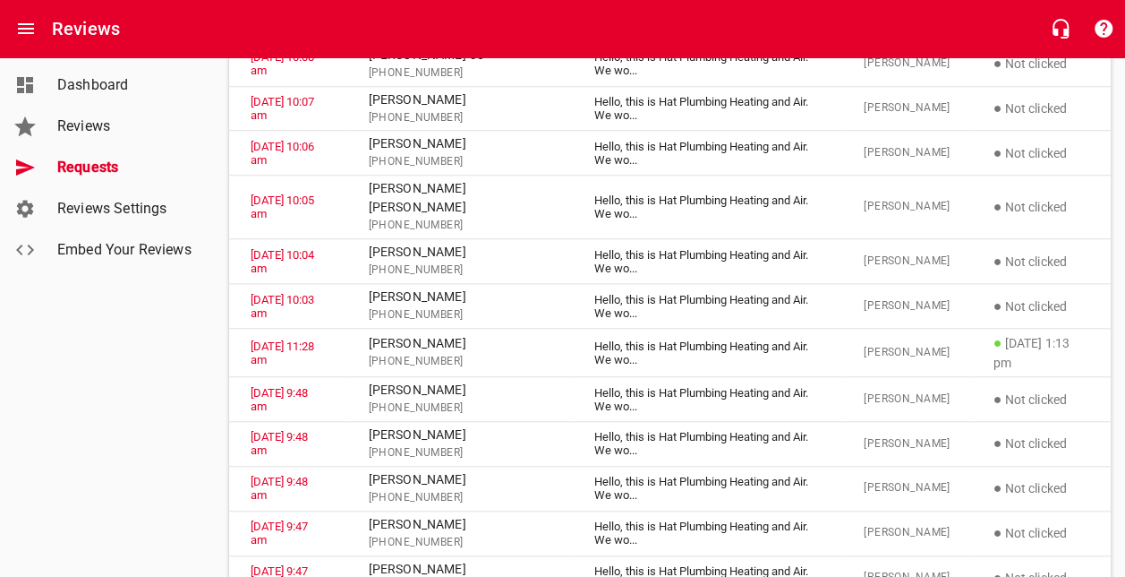
scroll to position [679, 0]
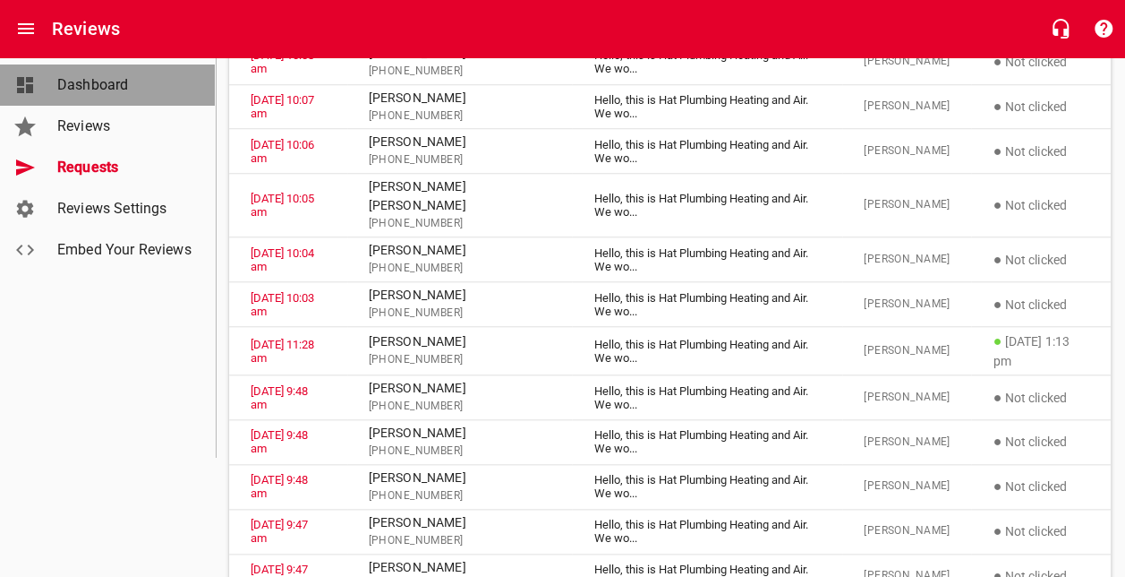
click at [124, 91] on span "Dashboard" at bounding box center [125, 84] width 136 height 21
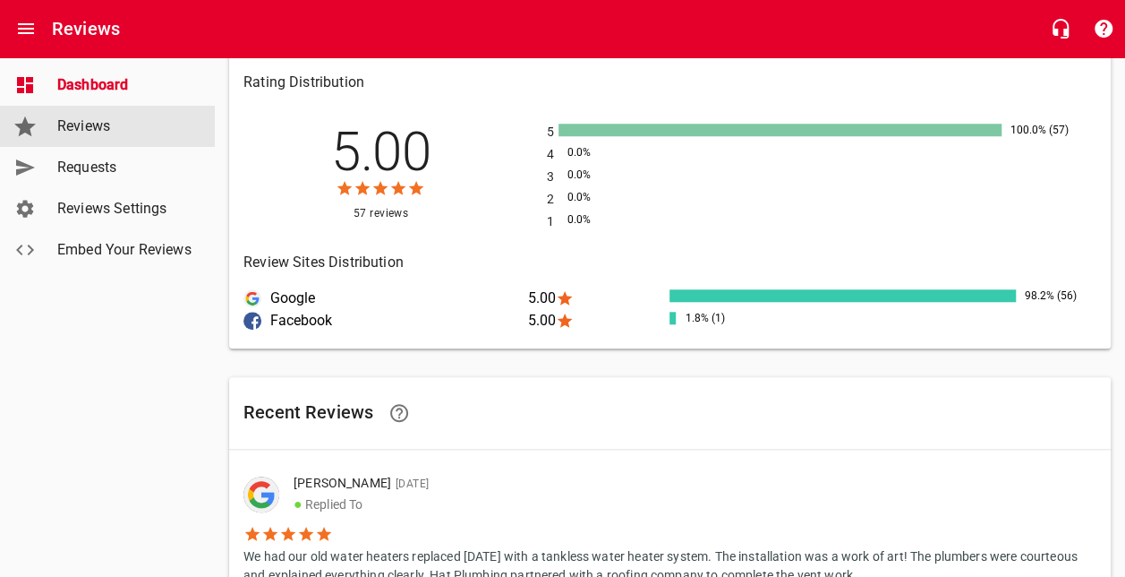
click at [121, 122] on span "Reviews" at bounding box center [125, 125] width 136 height 21
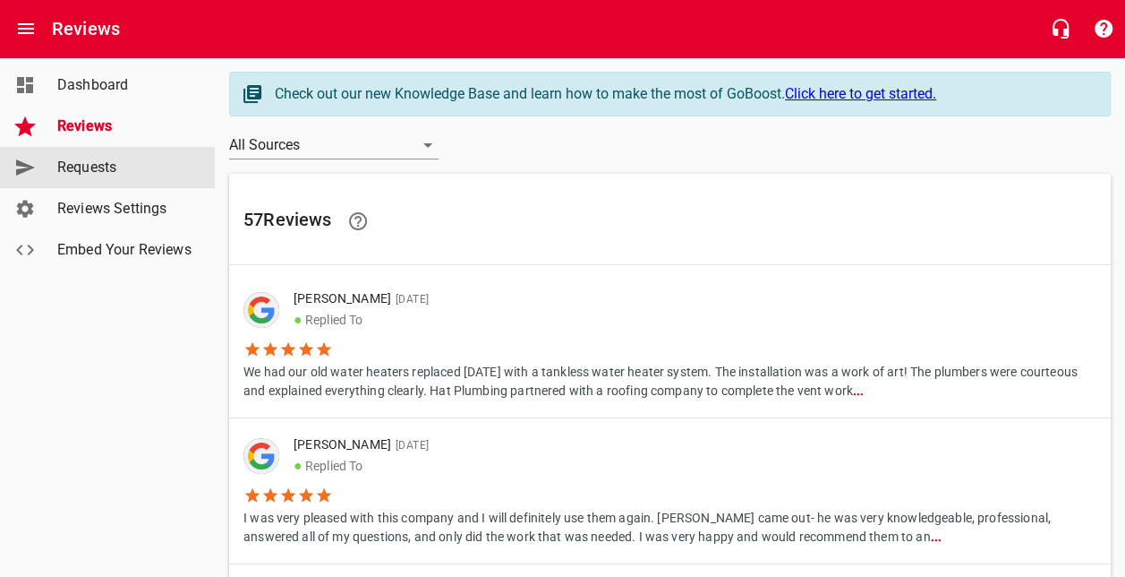
click at [125, 174] on span "Requests" at bounding box center [125, 167] width 136 height 21
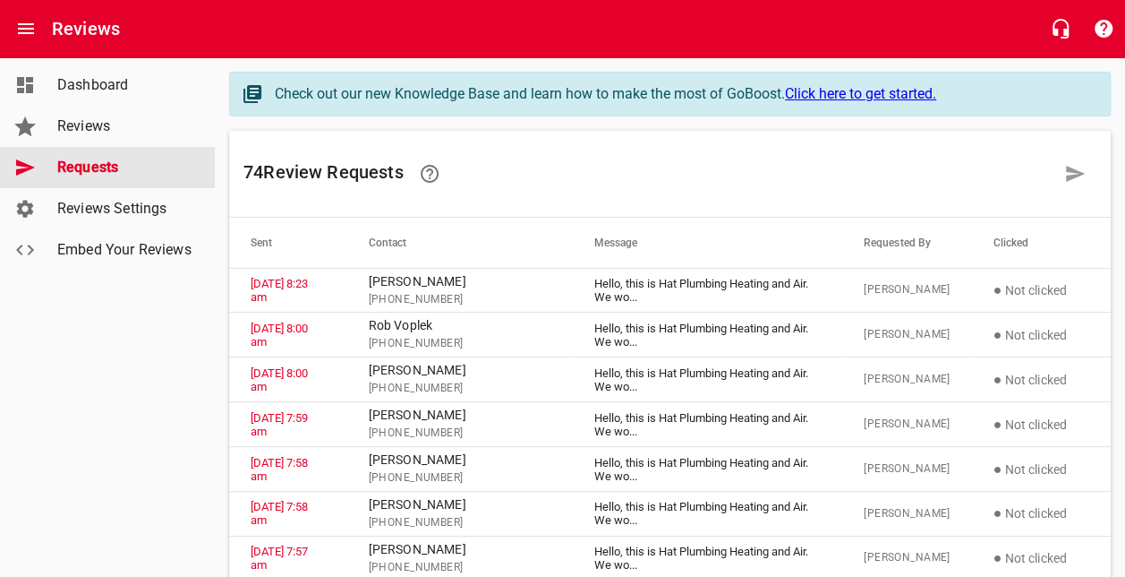
click at [140, 163] on span "Requests" at bounding box center [125, 167] width 136 height 21
click at [78, 158] on span "Requests" at bounding box center [125, 167] width 136 height 21
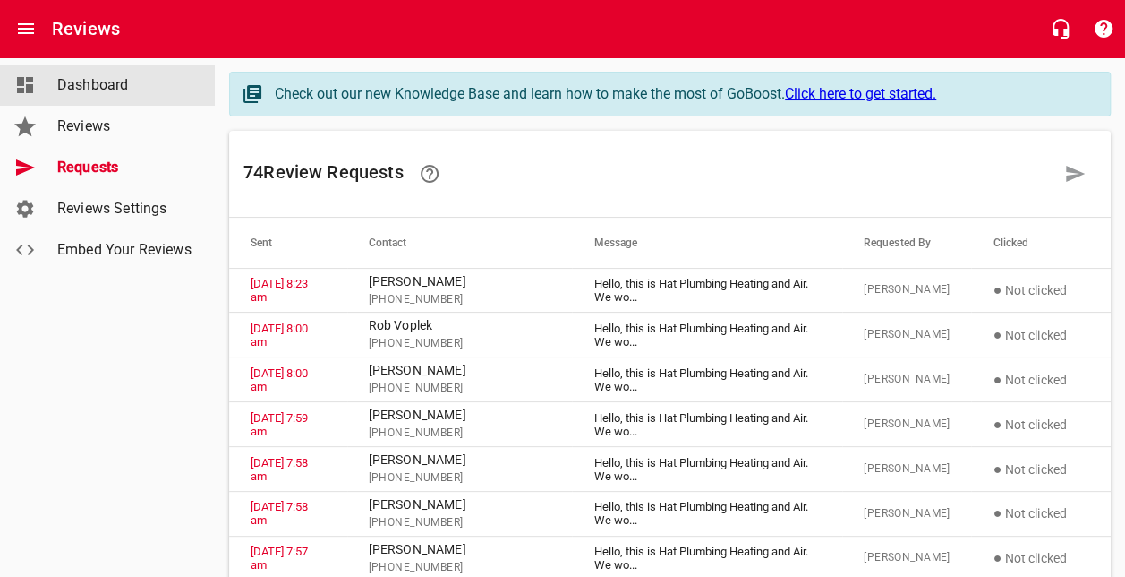
click at [100, 82] on span "Dashboard" at bounding box center [125, 84] width 136 height 21
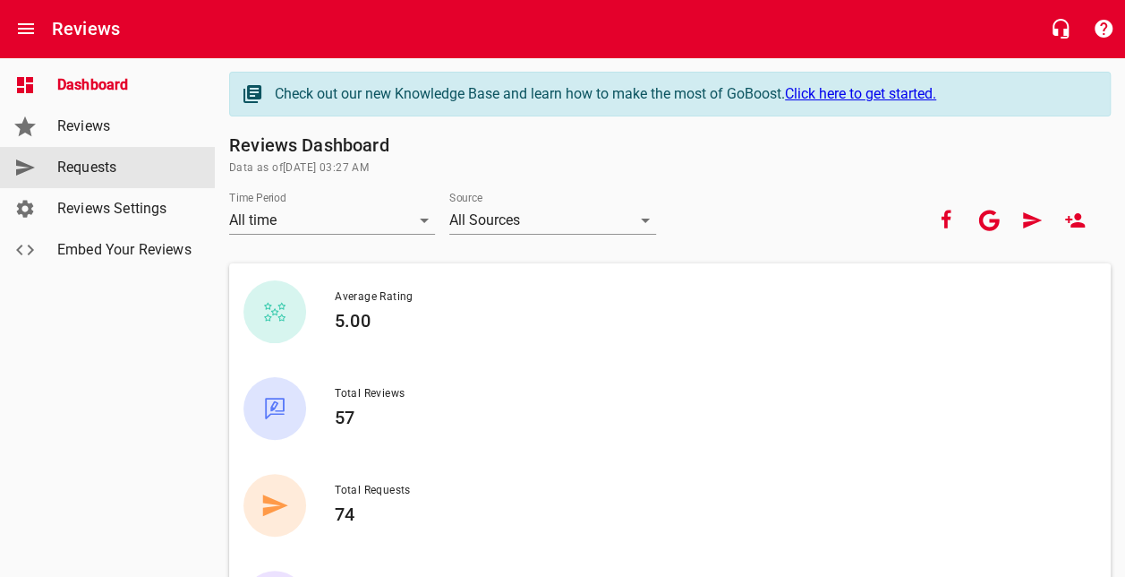
click at [108, 158] on span "Requests" at bounding box center [125, 167] width 136 height 21
